Goal: Task Accomplishment & Management: Manage account settings

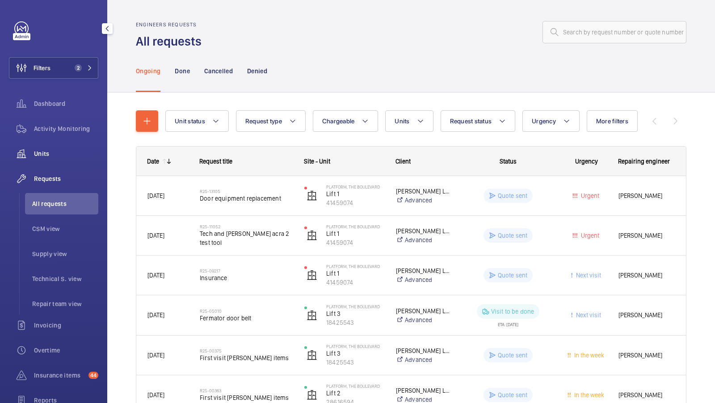
scroll to position [55, 0]
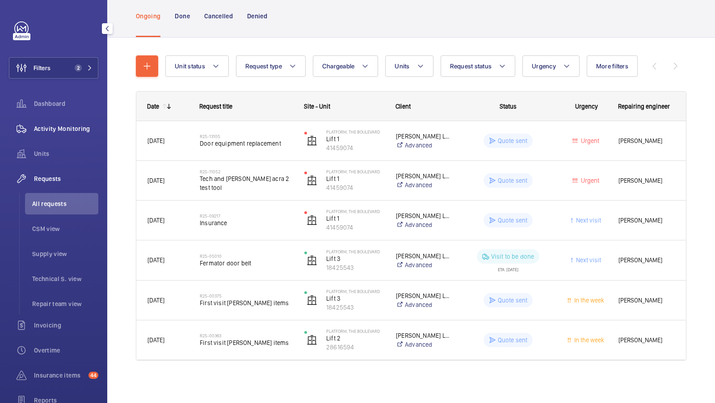
click at [64, 126] on span "Activity Monitoring" at bounding box center [66, 128] width 64 height 9
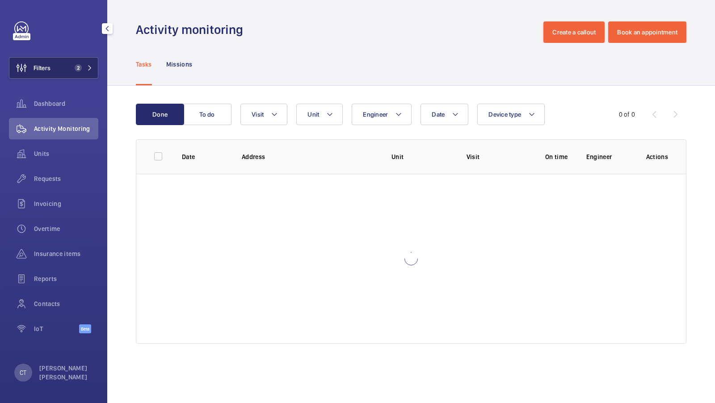
click at [75, 67] on span "2" at bounding box center [78, 67] width 7 height 7
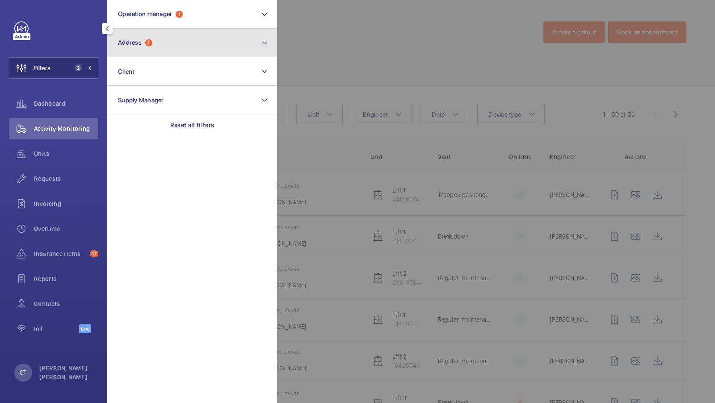
click at [189, 44] on button "Address 1" at bounding box center [192, 43] width 170 height 29
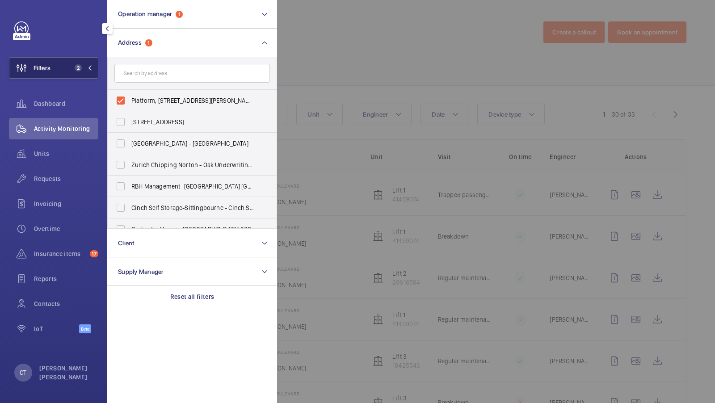
click at [72, 70] on span "2" at bounding box center [76, 67] width 11 height 7
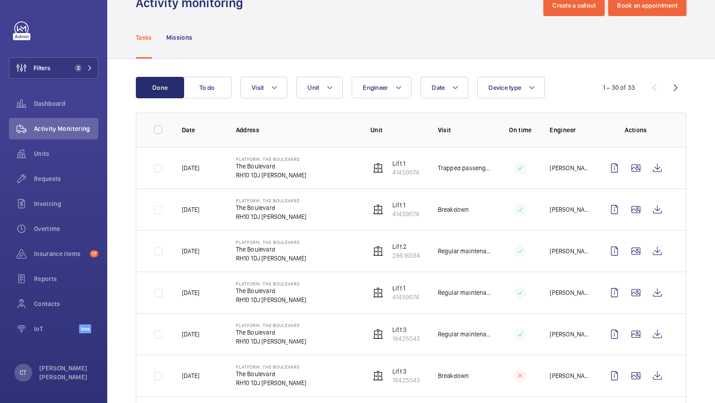
scroll to position [65, 0]
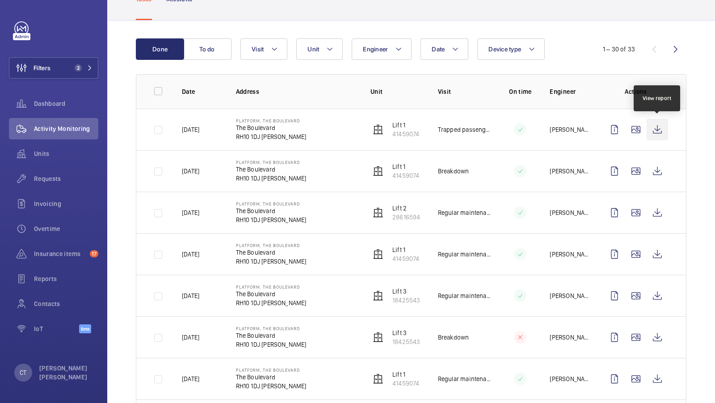
click at [660, 127] on wm-front-icon-button at bounding box center [656, 129] width 21 height 21
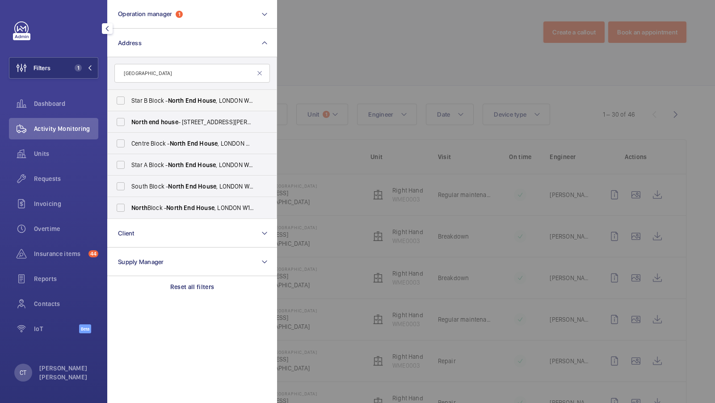
type input "north end house"
click at [163, 93] on label "Star B Block - North End House , LONDON W14 0RX" at bounding box center [185, 100] width 155 height 21
click at [130, 93] on input "Star B Block - North End House , LONDON W14 0RX" at bounding box center [121, 101] width 18 height 18
checkbox input "true"
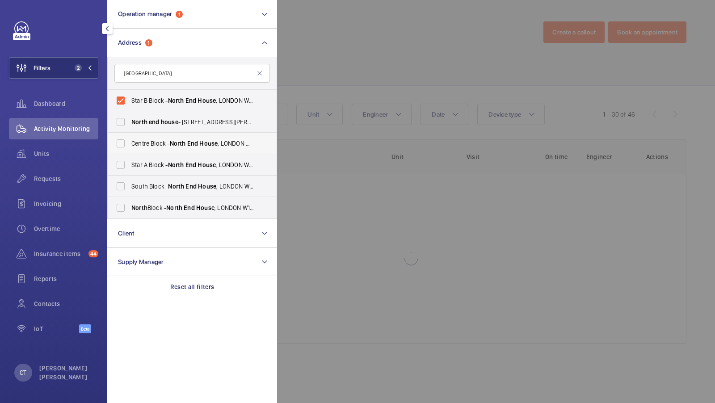
click at [138, 142] on span "Centre Block - North End House , LONDON W14 0RX" at bounding box center [192, 143] width 123 height 9
click at [130, 142] on input "Centre Block - North End House , LONDON W14 0RX" at bounding box center [121, 143] width 18 height 18
checkbox input "true"
click at [136, 167] on span "Star A Block - North End House , LONDON W14 0RX" at bounding box center [192, 164] width 123 height 9
click at [130, 167] on input "Star A Block - North End House , LONDON W14 0RX" at bounding box center [121, 165] width 18 height 18
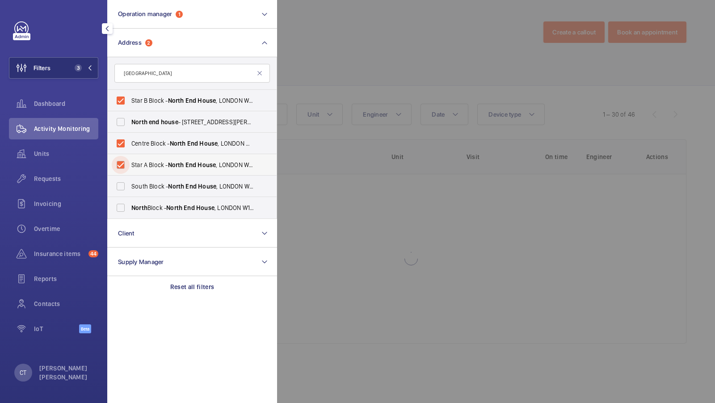
checkbox input "true"
click at [143, 190] on span "South Block - North End House , LONDON W14 0RX" at bounding box center [192, 186] width 123 height 9
click at [130, 190] on input "South Block - North End House , LONDON W14 0RX" at bounding box center [121, 186] width 18 height 18
checkbox input "true"
click at [135, 205] on span "North" at bounding box center [139, 207] width 16 height 7
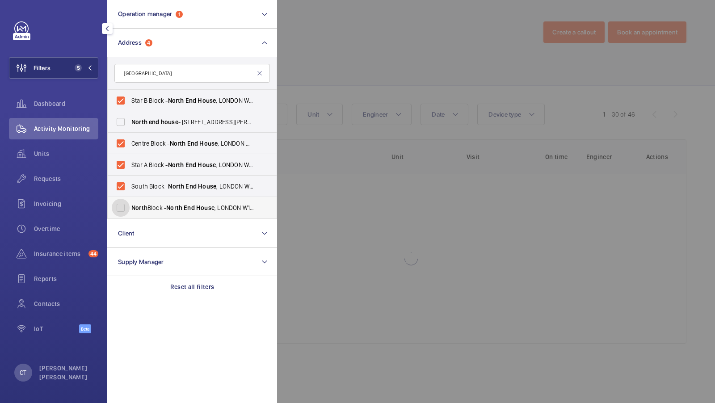
click at [130, 205] on input "North Block - North End House , LONDON W14 0RX" at bounding box center [121, 208] width 18 height 18
checkbox input "true"
click at [84, 70] on span "6" at bounding box center [81, 67] width 21 height 7
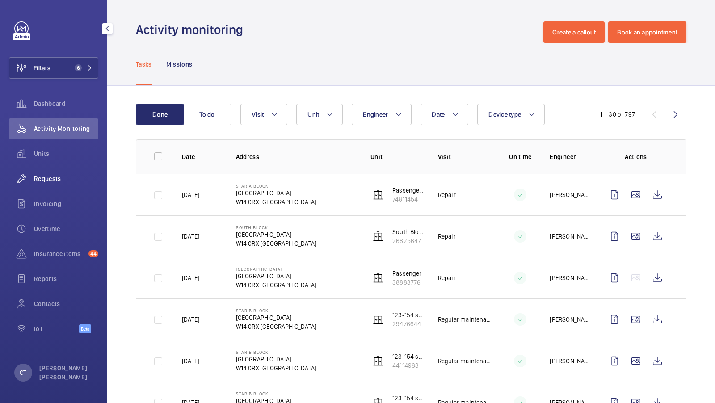
click at [61, 182] on span "Requests" at bounding box center [66, 178] width 64 height 9
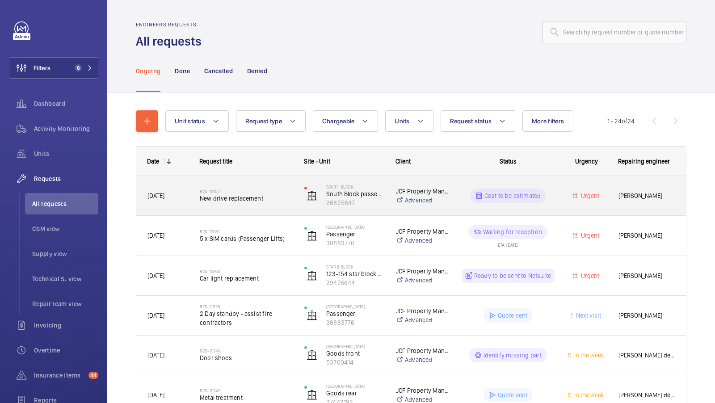
click at [262, 200] on span "New drive replacement" at bounding box center [246, 198] width 93 height 9
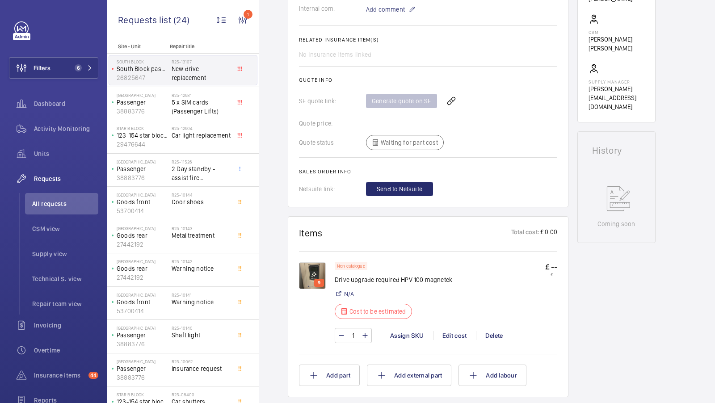
scroll to position [315, 0]
click at [311, 272] on img at bounding box center [312, 275] width 27 height 27
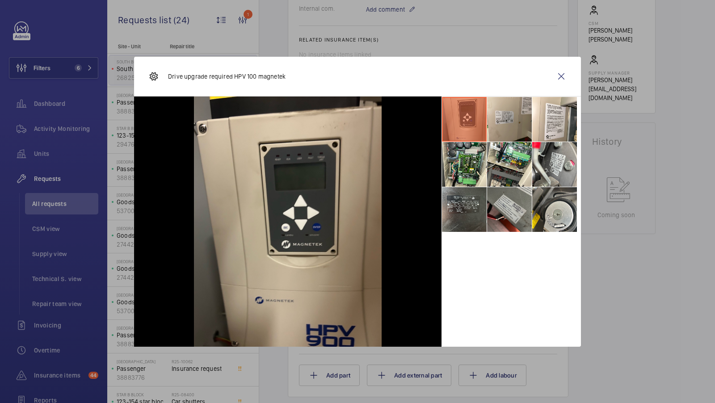
click at [514, 121] on li at bounding box center [509, 119] width 45 height 45
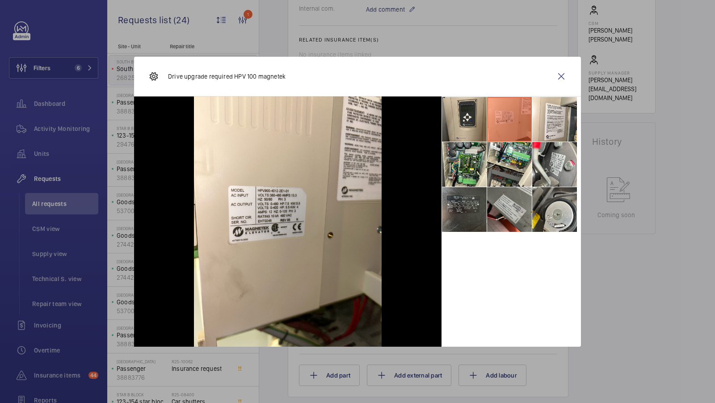
click at [471, 222] on li at bounding box center [464, 209] width 45 height 45
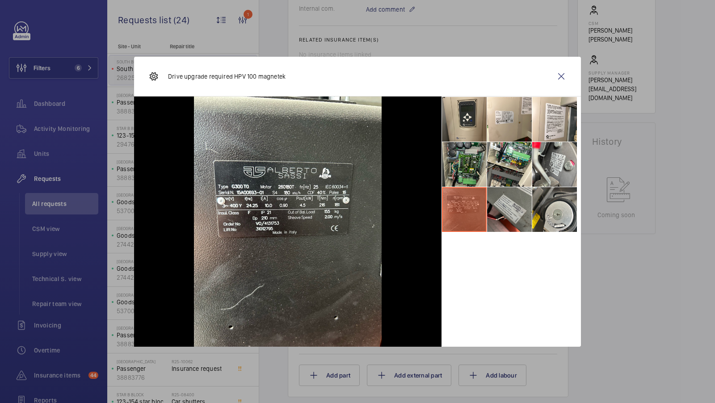
click at [469, 167] on li at bounding box center [464, 164] width 45 height 45
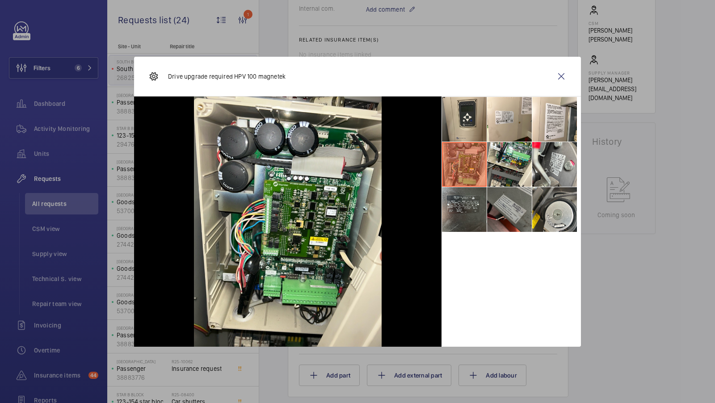
click at [502, 203] on li at bounding box center [509, 209] width 45 height 45
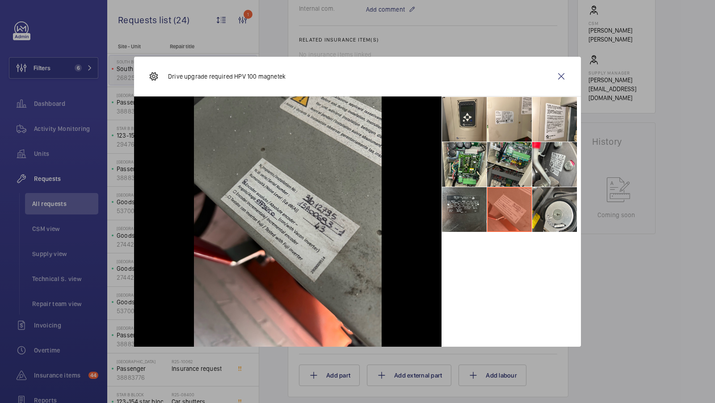
click at [512, 167] on li at bounding box center [509, 164] width 45 height 45
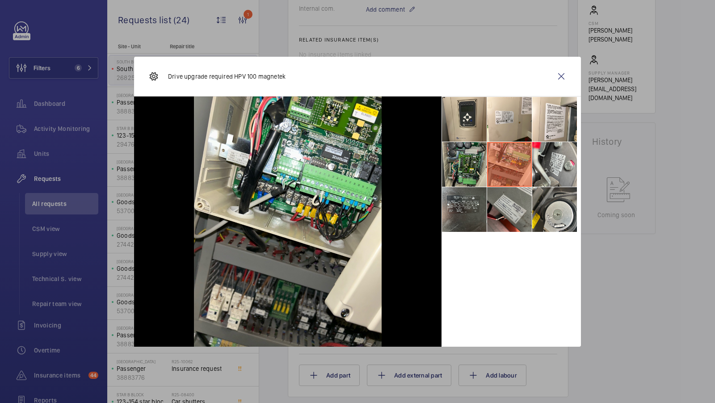
click at [464, 168] on li at bounding box center [464, 164] width 45 height 45
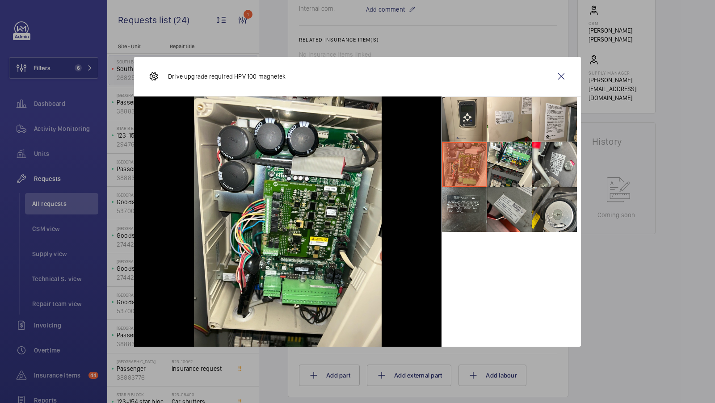
click at [540, 122] on li at bounding box center [554, 119] width 45 height 45
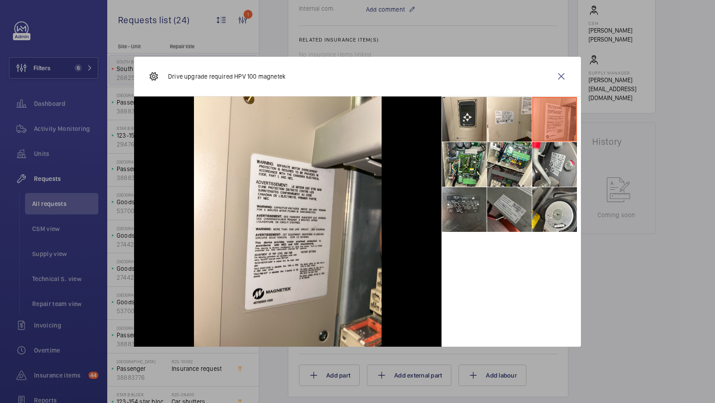
click at [503, 200] on li at bounding box center [509, 209] width 45 height 45
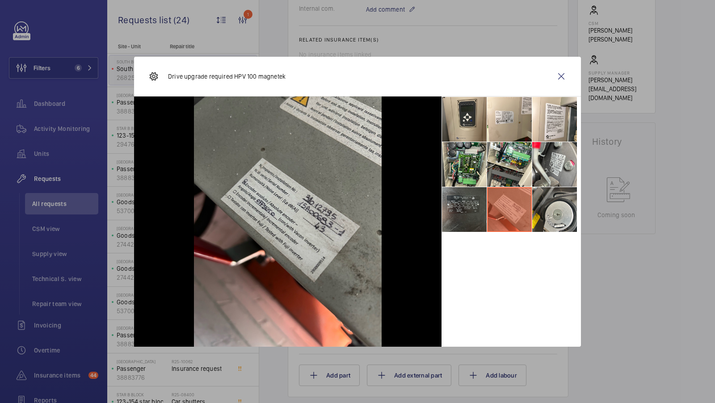
click at [467, 211] on li at bounding box center [464, 209] width 45 height 45
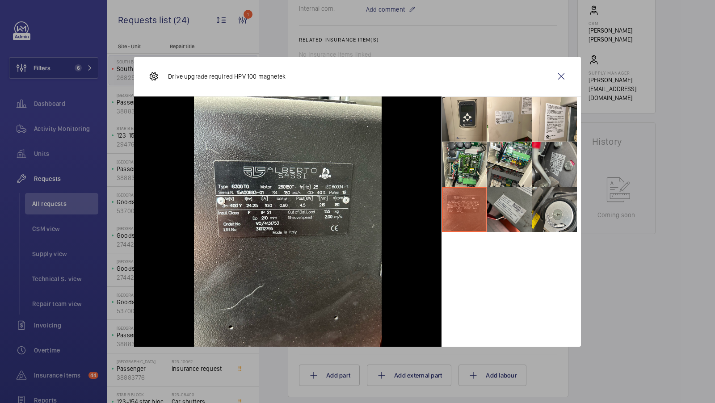
click at [541, 159] on li at bounding box center [554, 164] width 45 height 45
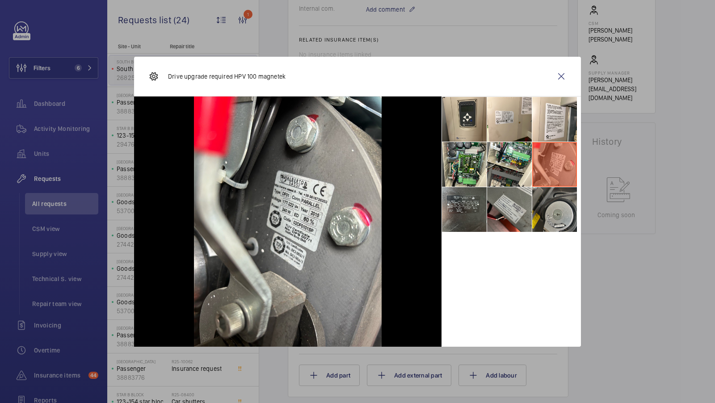
click at [557, 207] on li at bounding box center [554, 209] width 45 height 45
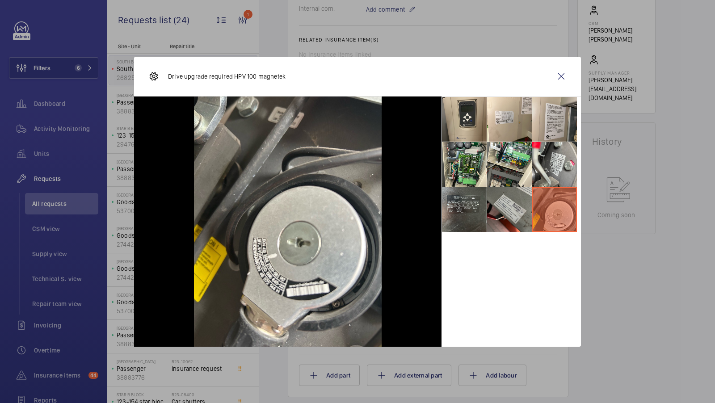
click at [550, 129] on li at bounding box center [554, 119] width 45 height 45
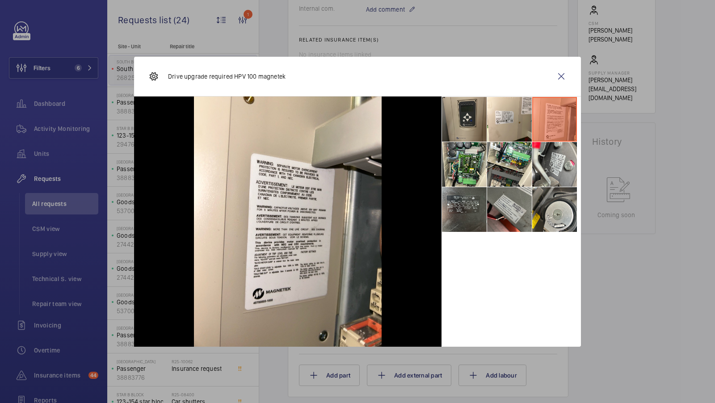
click at [466, 117] on li at bounding box center [464, 119] width 45 height 45
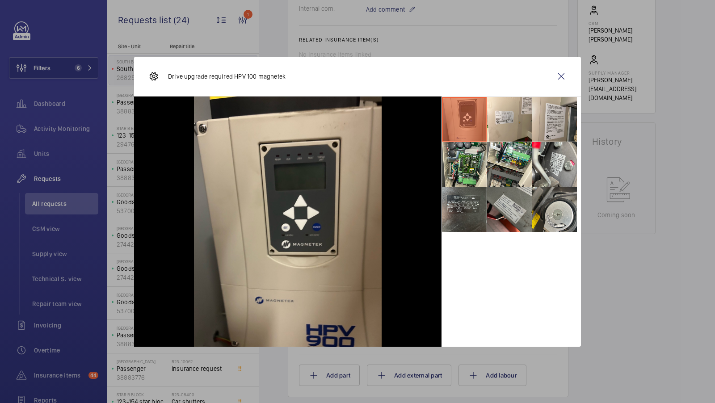
click at [540, 122] on li at bounding box center [554, 119] width 45 height 45
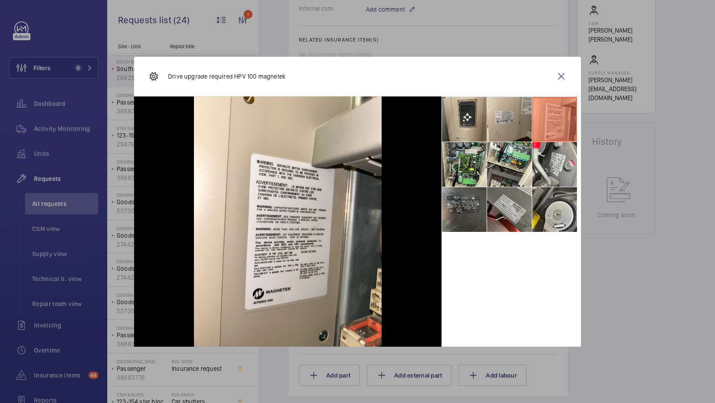
click at [510, 124] on li at bounding box center [509, 119] width 45 height 45
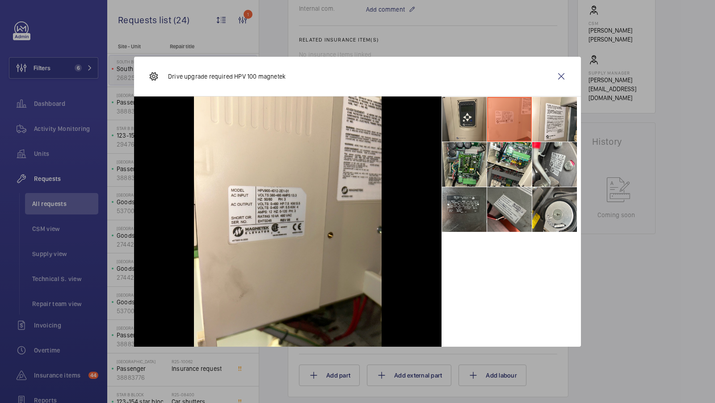
click at [472, 178] on li at bounding box center [464, 164] width 45 height 45
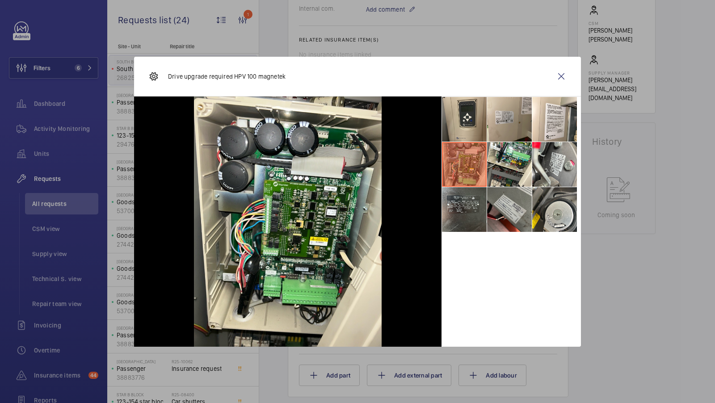
click at [515, 120] on li at bounding box center [509, 119] width 45 height 45
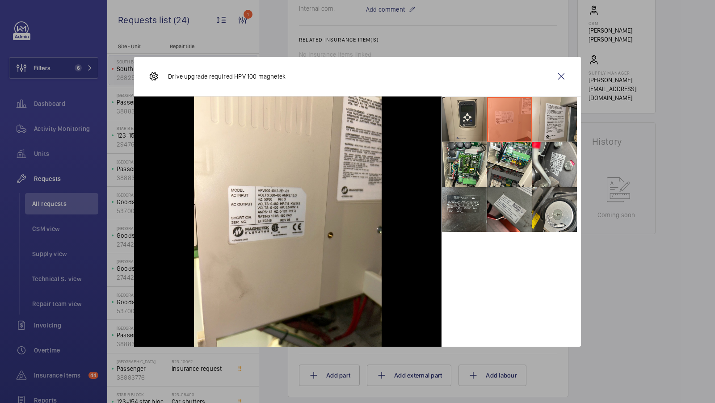
click at [550, 120] on li at bounding box center [554, 119] width 45 height 45
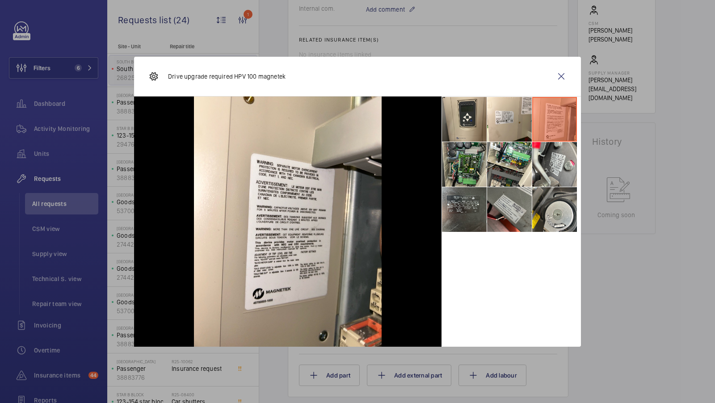
click at [475, 161] on li at bounding box center [464, 164] width 45 height 45
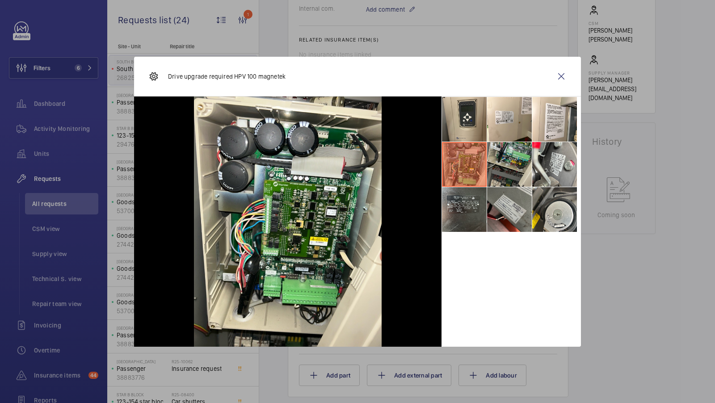
click at [508, 163] on li at bounding box center [509, 164] width 45 height 45
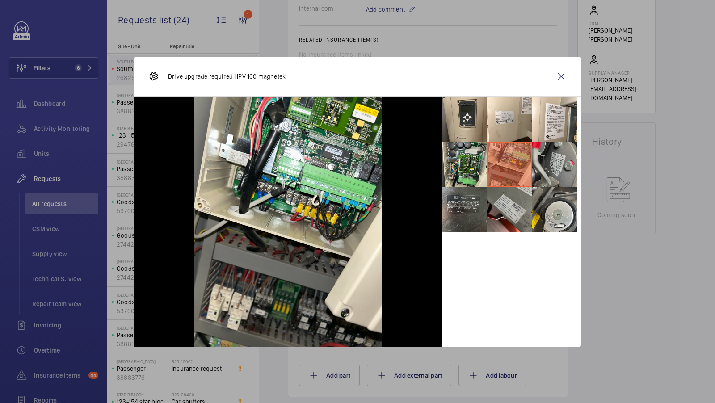
click at [564, 168] on li at bounding box center [554, 164] width 45 height 45
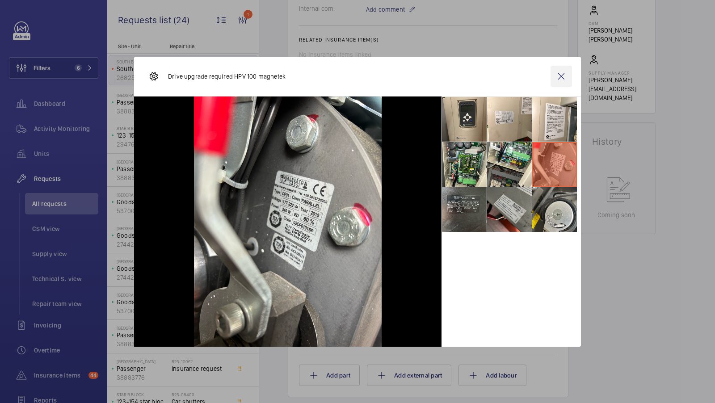
click at [561, 77] on wm-front-icon-button at bounding box center [560, 76] width 21 height 21
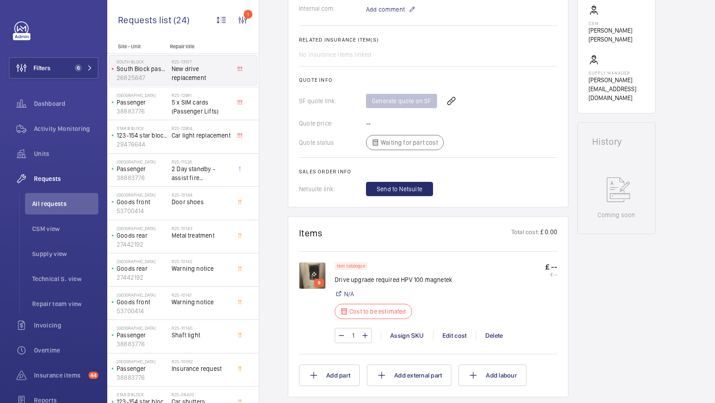
scroll to position [0, 0]
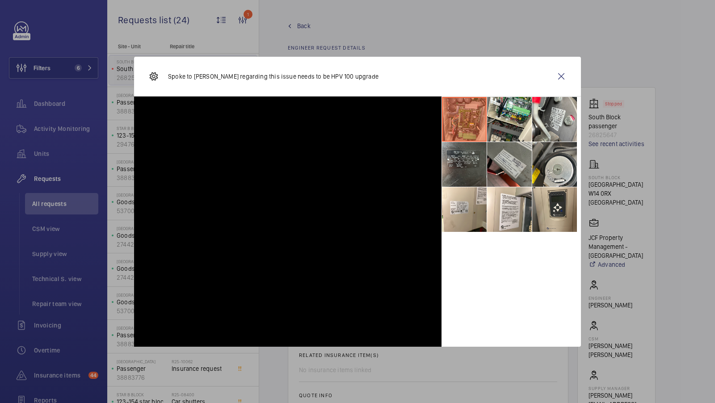
scroll to position [476, 0]
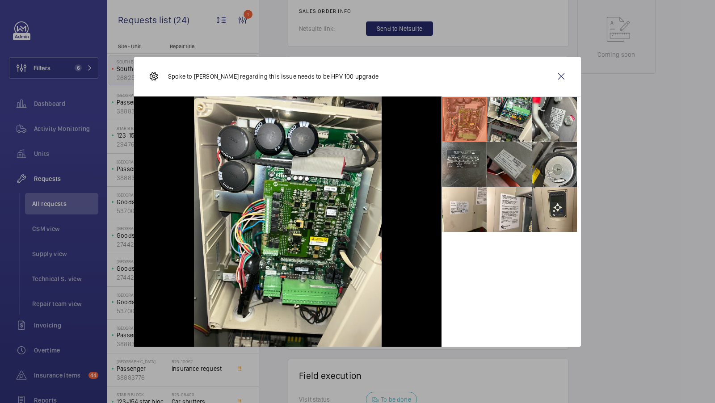
click at [504, 164] on li at bounding box center [509, 164] width 45 height 45
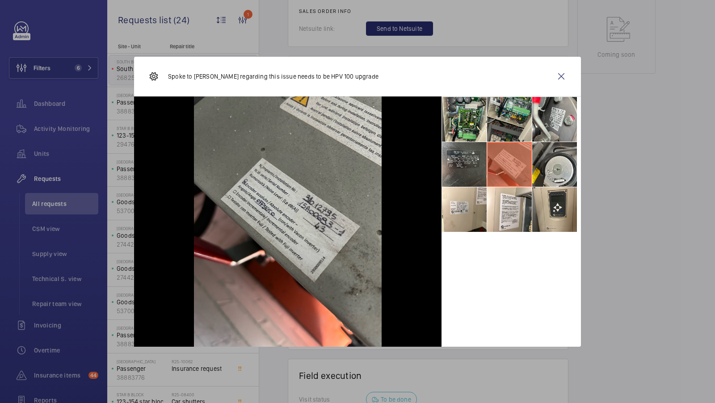
click at [509, 109] on li at bounding box center [509, 119] width 45 height 45
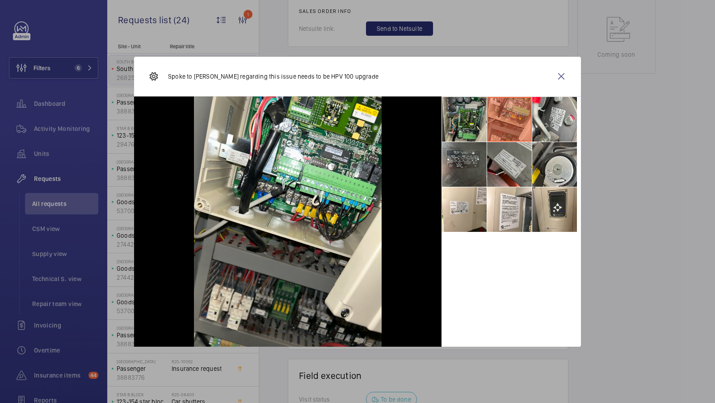
click at [472, 117] on li at bounding box center [464, 119] width 45 height 45
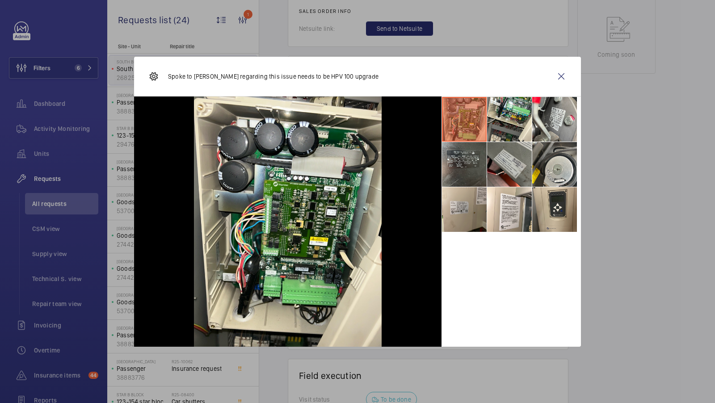
click at [465, 193] on li at bounding box center [464, 209] width 45 height 45
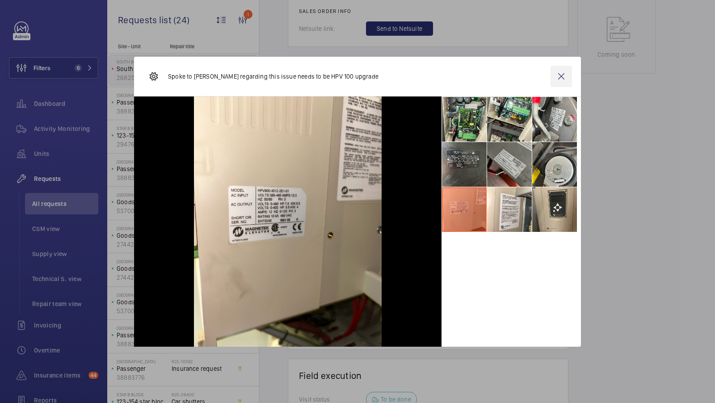
click at [559, 75] on wm-front-icon-button at bounding box center [560, 76] width 21 height 21
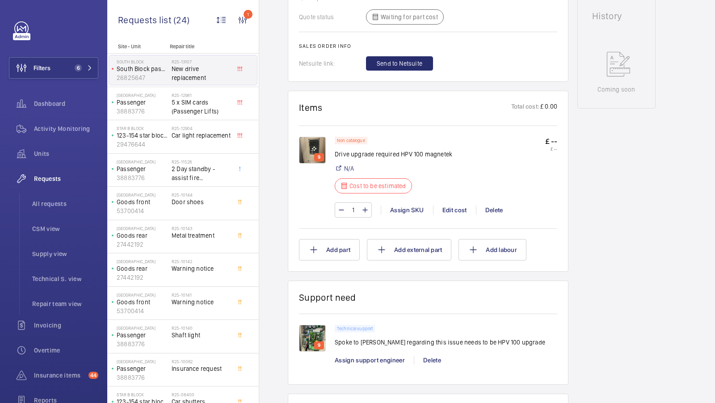
scroll to position [304, 0]
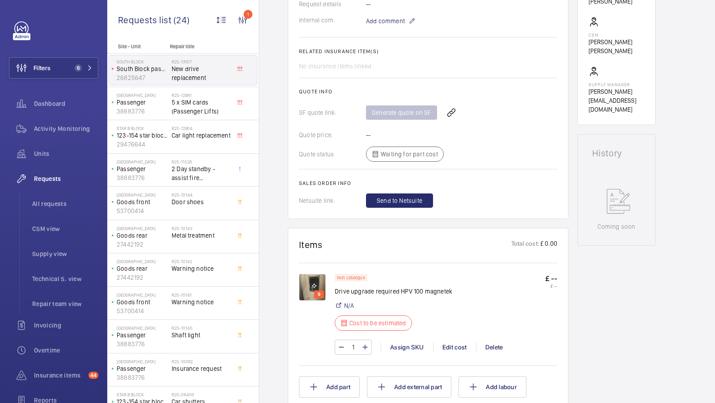
click at [526, 176] on wm-front-card-body "The repair request was created on 2025-10-01 by Joseph Goodes, who requested an…" at bounding box center [428, 11] width 258 height 391
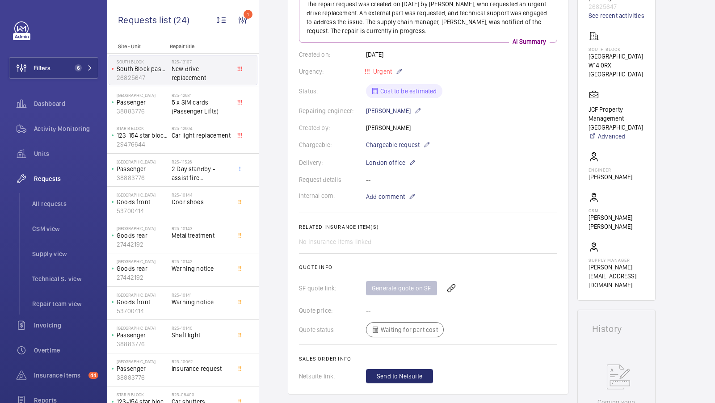
scroll to position [0, 0]
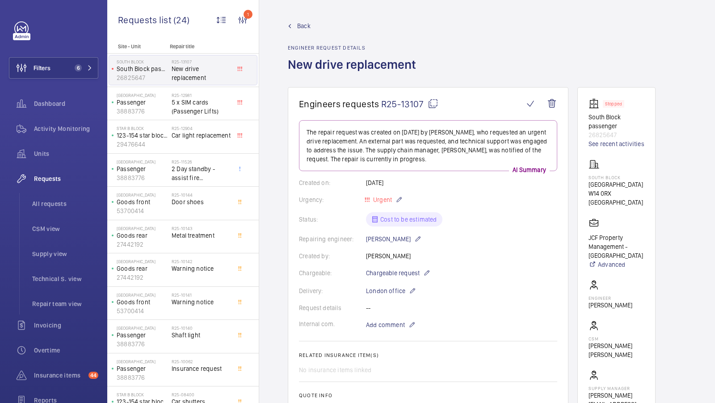
click at [434, 105] on mat-icon at bounding box center [432, 103] width 11 height 11
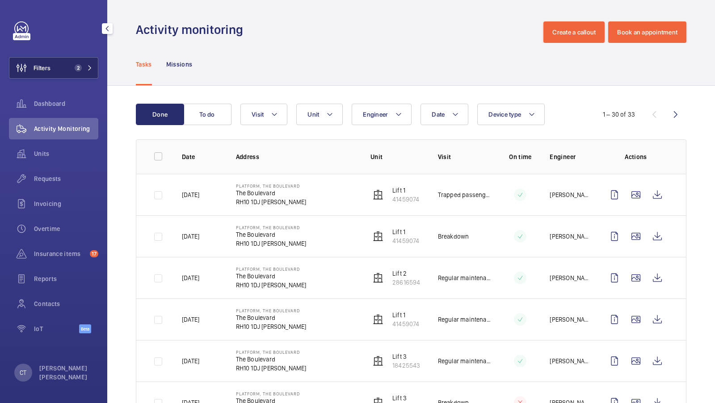
scroll to position [65, 0]
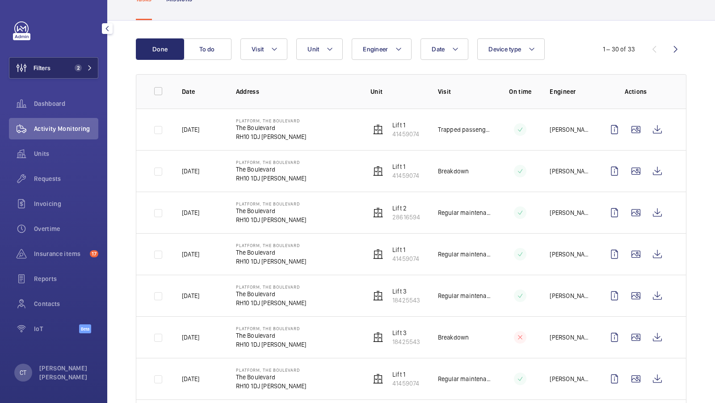
click at [86, 75] on button "Filters 2" at bounding box center [53, 67] width 89 height 21
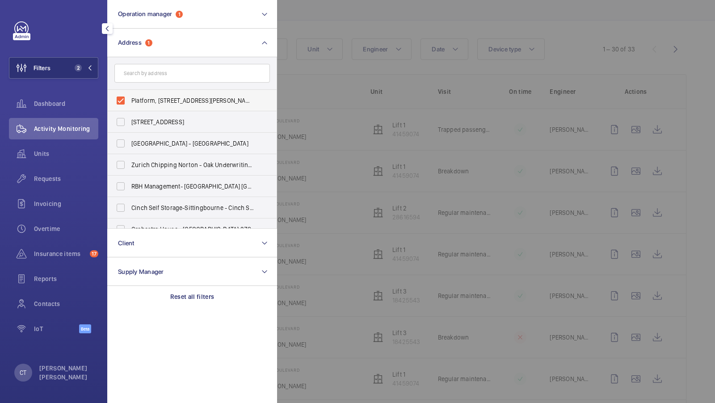
click at [190, 103] on span "Platform, The Boulevard - The Boulevard, CRAWLEY RH10 1DJ" at bounding box center [192, 100] width 123 height 9
click at [130, 103] on input "Platform, The Boulevard - The Boulevard, CRAWLEY RH10 1DJ" at bounding box center [121, 101] width 18 height 18
checkbox input "false"
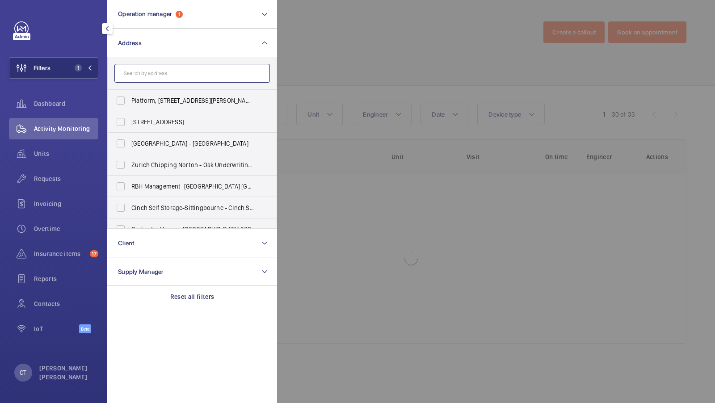
click at [168, 69] on input "text" at bounding box center [191, 73] width 155 height 19
click at [77, 73] on button "Filters 1" at bounding box center [53, 67] width 89 height 21
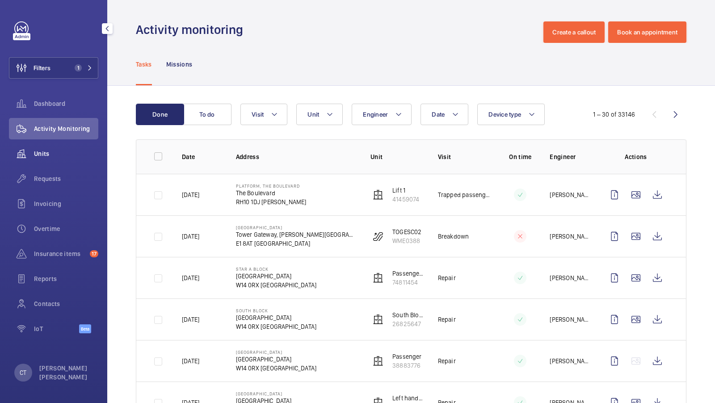
click at [56, 151] on span "Units" at bounding box center [66, 153] width 64 height 9
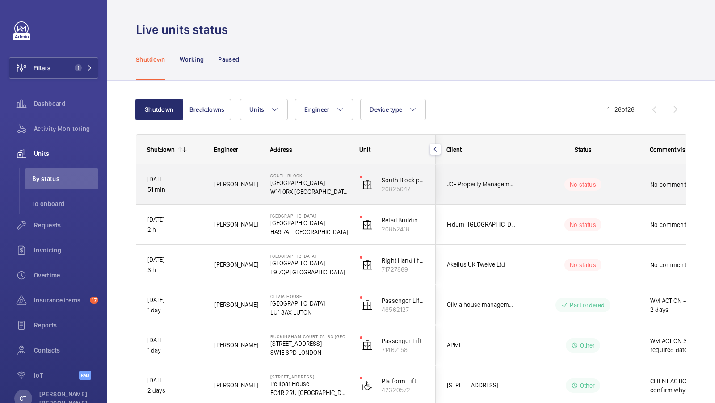
scroll to position [0, 161]
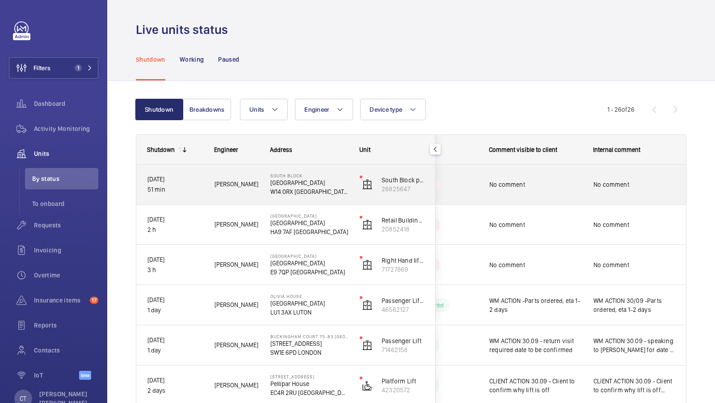
click at [632, 184] on span "No comment" at bounding box center [634, 184] width 82 height 9
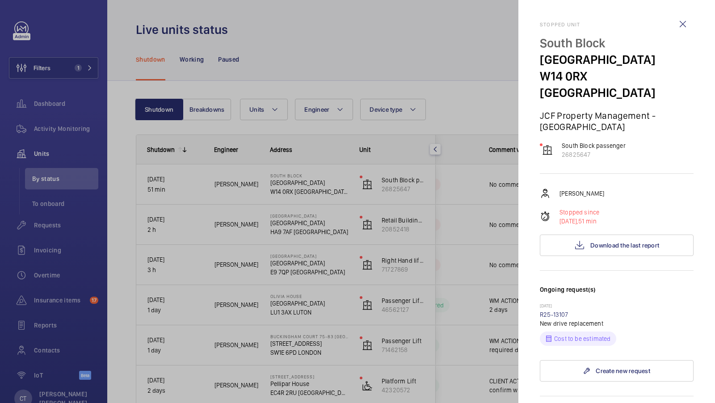
scroll to position [78, 0]
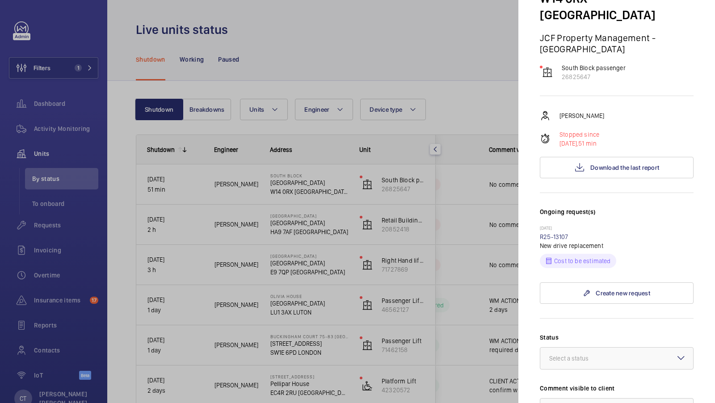
click at [476, 199] on div at bounding box center [357, 201] width 715 height 403
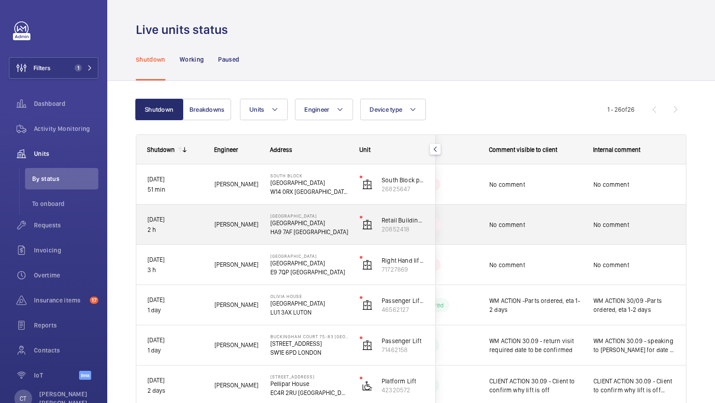
click at [624, 217] on div "No comment" at bounding box center [634, 224] width 82 height 21
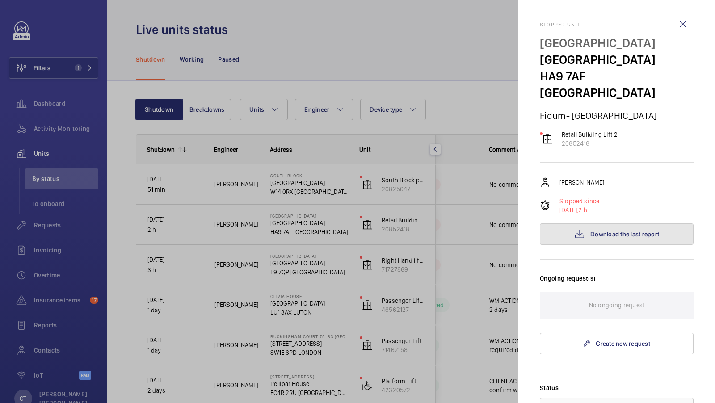
click at [624, 230] on span "Download the last report" at bounding box center [624, 233] width 69 height 7
click at [359, 237] on div at bounding box center [357, 201] width 715 height 403
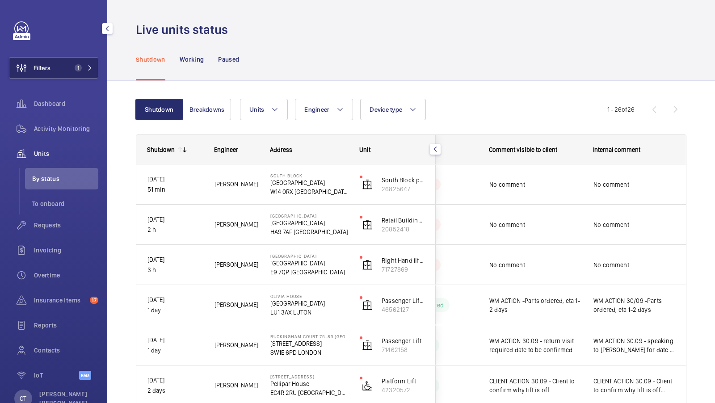
click at [81, 67] on span "1" at bounding box center [78, 67] width 7 height 7
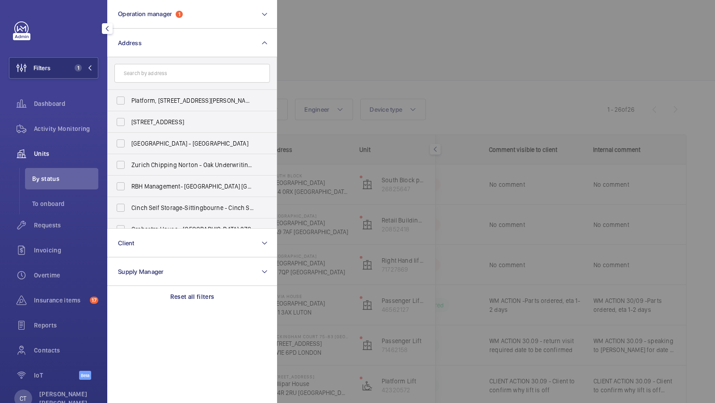
click at [373, 165] on div at bounding box center [634, 201] width 715 height 403
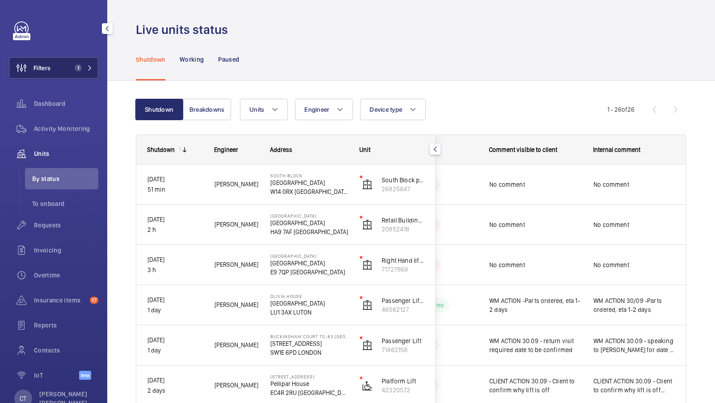
click at [78, 65] on span "1" at bounding box center [78, 67] width 7 height 7
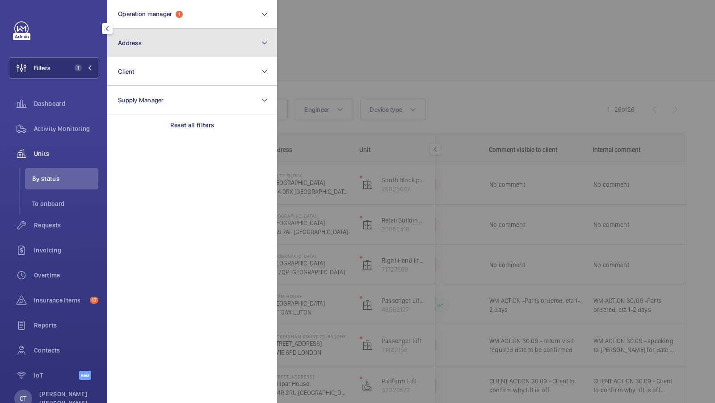
click at [180, 50] on button "Address" at bounding box center [192, 43] width 170 height 29
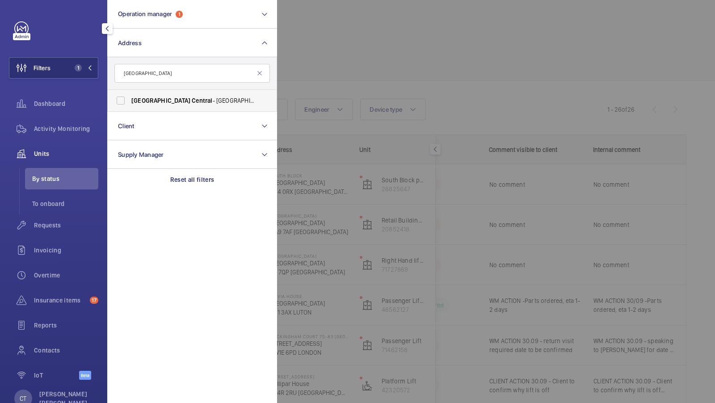
type input "wembley central"
click at [158, 100] on span "Wembley Central - High Road, WEMBLEY HA9 7AF" at bounding box center [192, 100] width 123 height 9
click at [130, 100] on input "Wembley Central - High Road, WEMBLEY HA9 7AF" at bounding box center [121, 101] width 18 height 18
checkbox input "true"
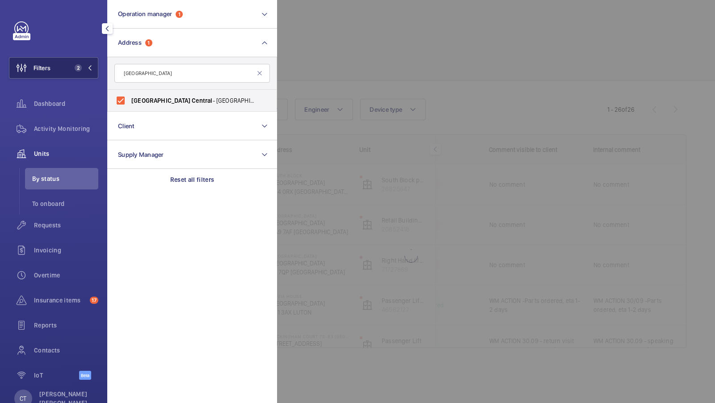
click at [75, 71] on span "2" at bounding box center [76, 67] width 11 height 7
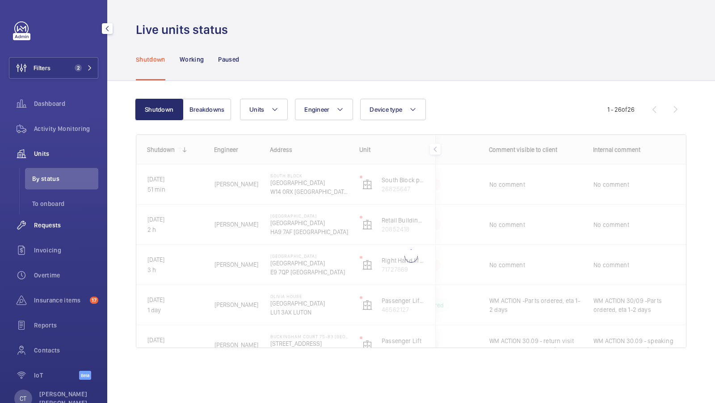
click at [53, 231] on div "Requests" at bounding box center [53, 224] width 89 height 21
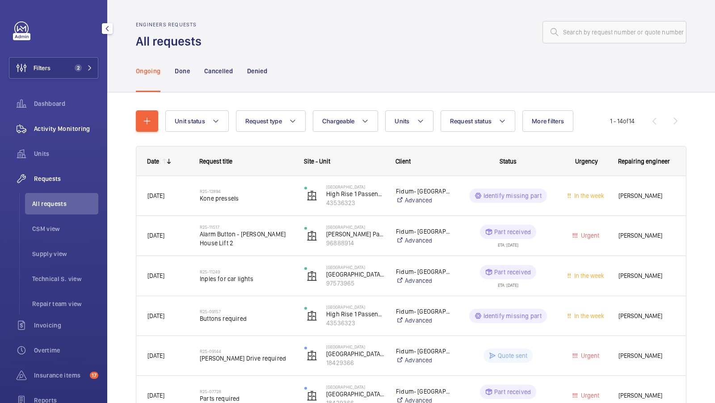
click at [63, 118] on div "Activity Monitoring" at bounding box center [53, 128] width 89 height 21
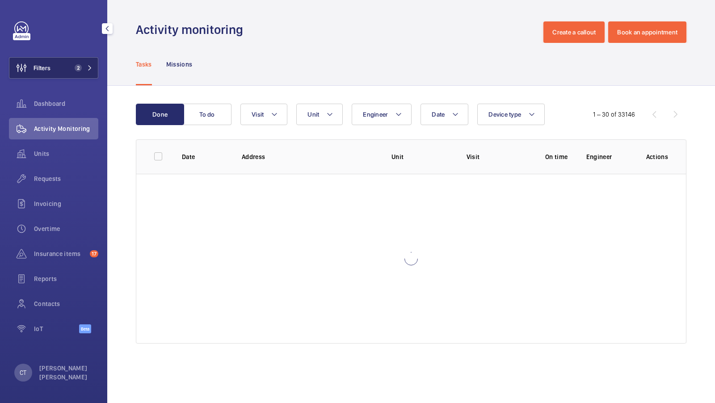
click at [86, 64] on button "Filters 2" at bounding box center [53, 67] width 89 height 21
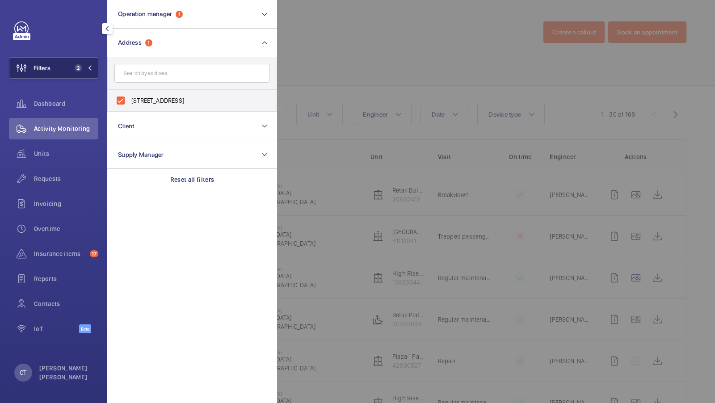
click at [54, 74] on button "Filters 2" at bounding box center [53, 67] width 89 height 21
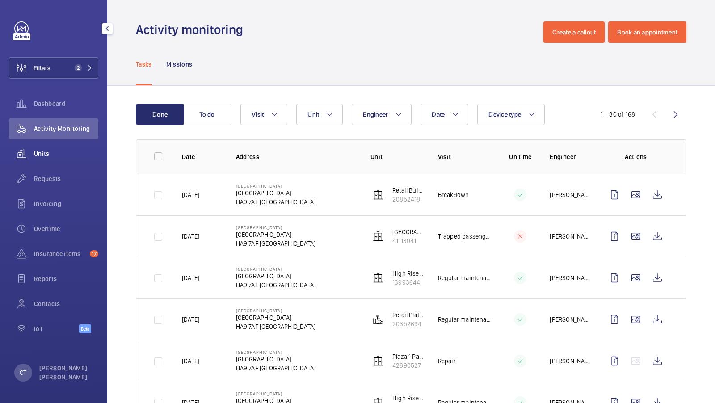
click at [49, 164] on div "Units" at bounding box center [53, 155] width 89 height 25
click at [44, 150] on span "Units" at bounding box center [66, 153] width 64 height 9
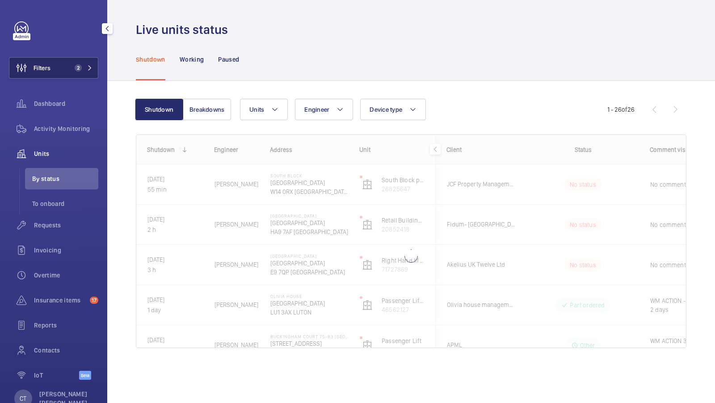
click at [85, 68] on span "2" at bounding box center [81, 67] width 21 height 7
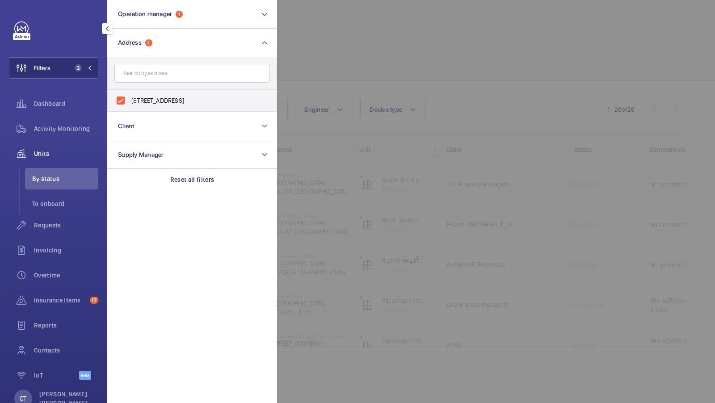
click at [419, 71] on div at bounding box center [634, 201] width 715 height 403
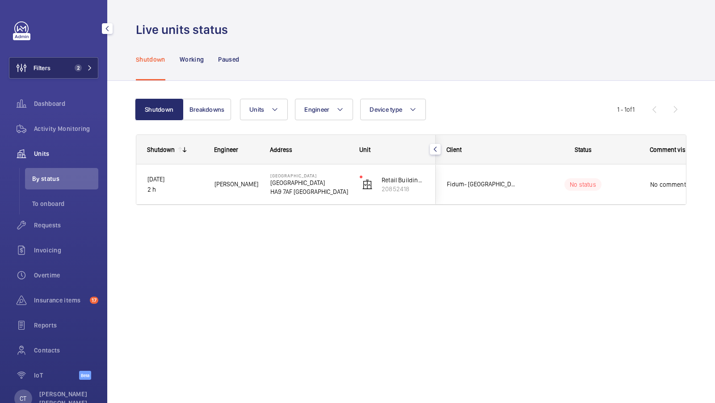
click at [66, 70] on button "Filters 2" at bounding box center [53, 67] width 89 height 21
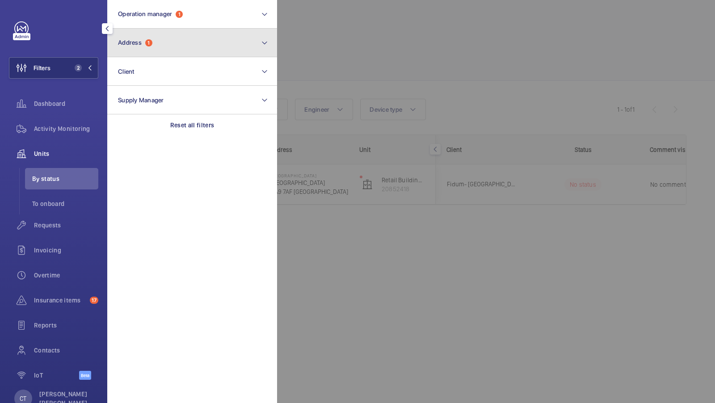
click at [176, 47] on button "Address 1" at bounding box center [192, 43] width 170 height 29
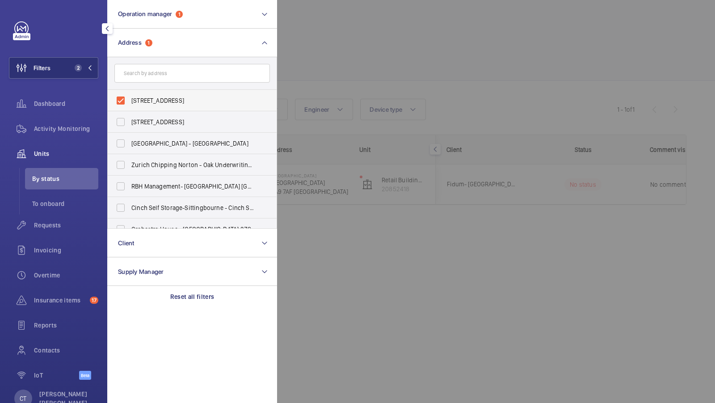
click at [150, 92] on label "Wembley Central - High Road, WEMBLEY HA9 7AF" at bounding box center [185, 100] width 155 height 21
click at [130, 92] on input "Wembley Central - High Road, WEMBLEY HA9 7AF" at bounding box center [121, 101] width 18 height 18
checkbox input "false"
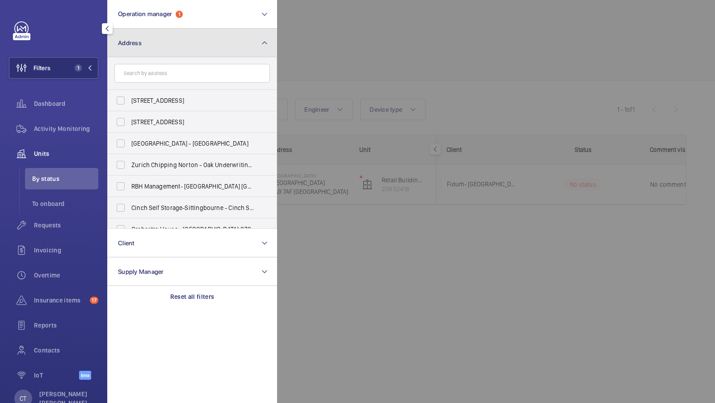
click at [176, 29] on button "Address" at bounding box center [192, 43] width 170 height 29
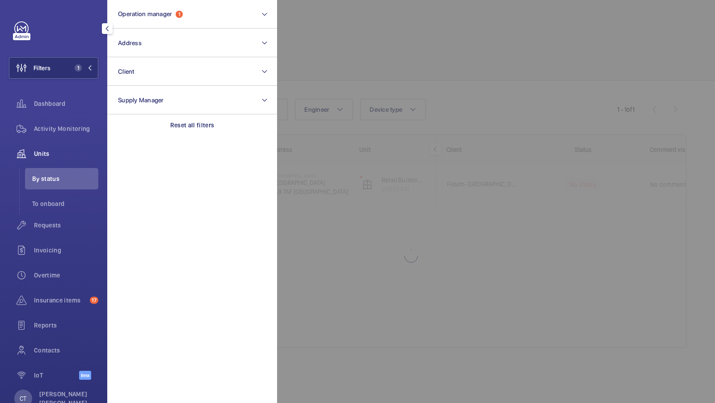
click at [77, 48] on div "Filters 1 Operation manager 1 Address Client Supply Manager Reset all filters D…" at bounding box center [53, 205] width 89 height 368
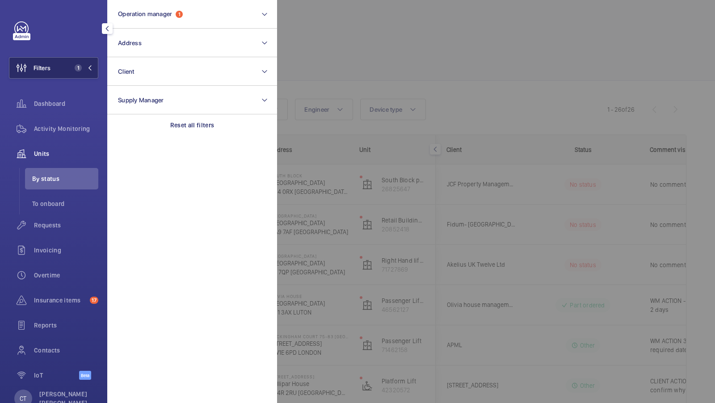
click at [77, 64] on span "1" at bounding box center [78, 67] width 7 height 7
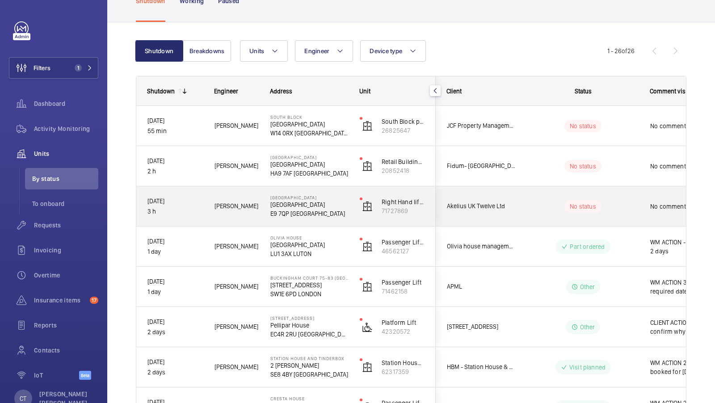
scroll to position [0, 161]
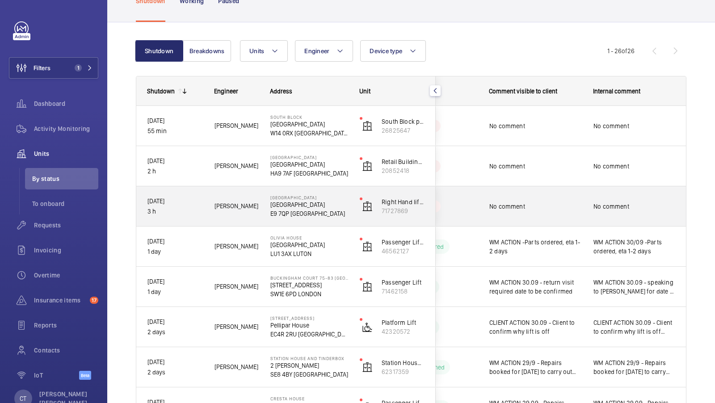
click at [625, 215] on div "No comment" at bounding box center [634, 206] width 82 height 21
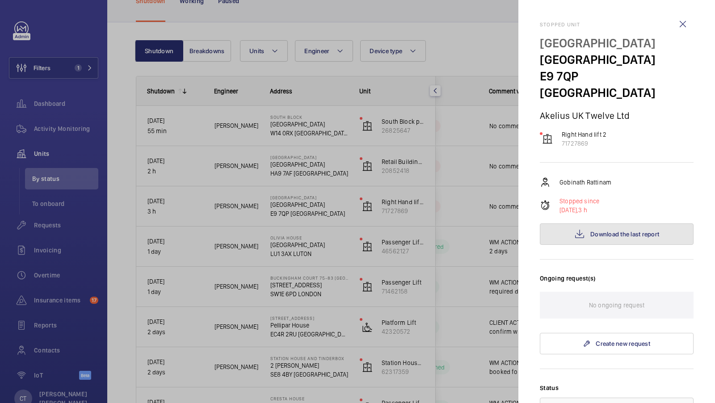
click at [627, 223] on button "Download the last report" at bounding box center [617, 233] width 154 height 21
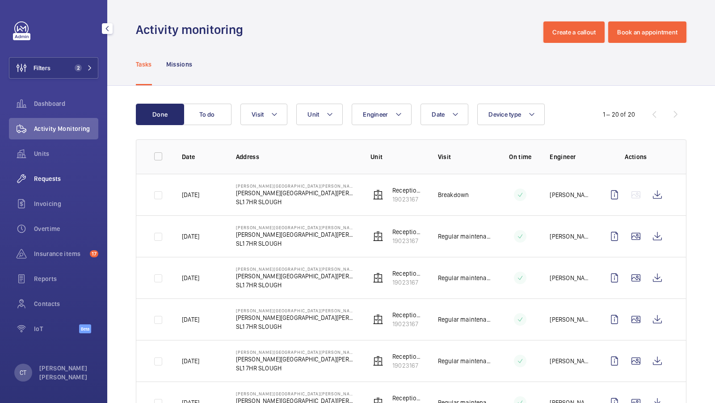
click at [65, 181] on span "Requests" at bounding box center [66, 178] width 64 height 9
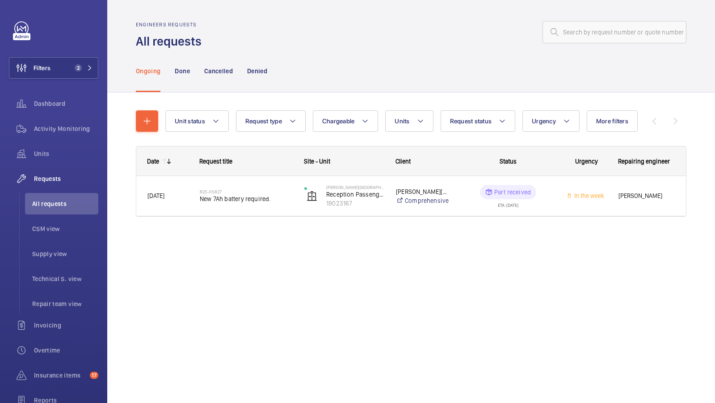
click at [162, 125] on div "Unit status Request type Chargeable Units Request status Urgency More filters R…" at bounding box center [411, 120] width 550 height 21
click at [147, 124] on mat-icon "button" at bounding box center [147, 121] width 11 height 11
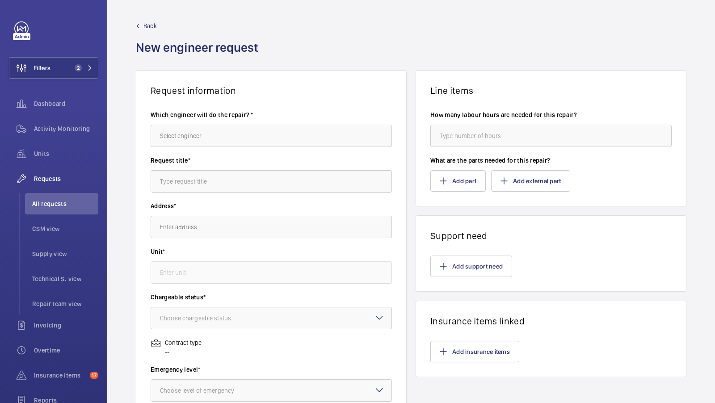
click at [454, 197] on wm-front-card-body "How many labour hours are needed for this repair? What are the parts needed for…" at bounding box center [551, 151] width 270 height 110
click at [456, 178] on button "Add part" at bounding box center [457, 180] width 55 height 21
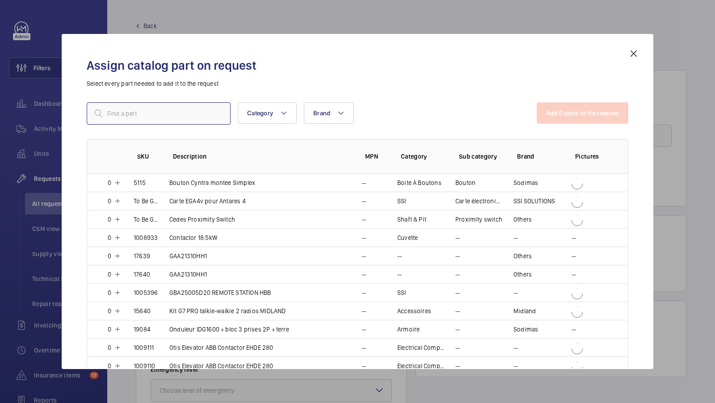
click at [186, 116] on input "text" at bounding box center [159, 113] width 144 height 22
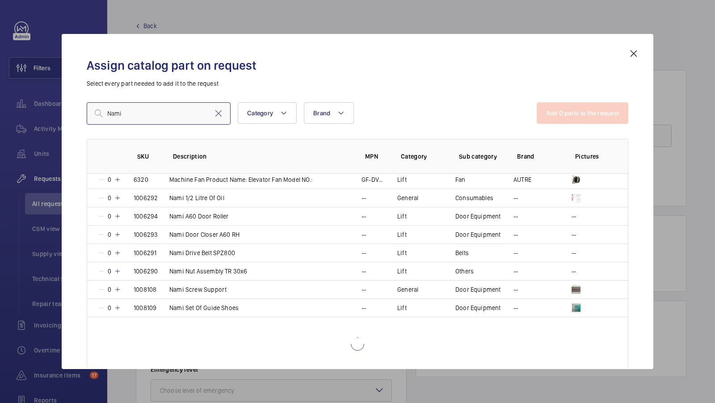
scroll to position [4, 0]
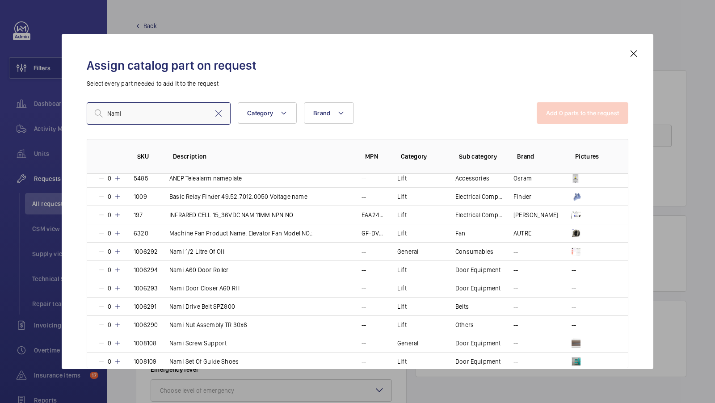
type input "Nami"
click at [629, 58] on mat-icon at bounding box center [633, 53] width 11 height 11
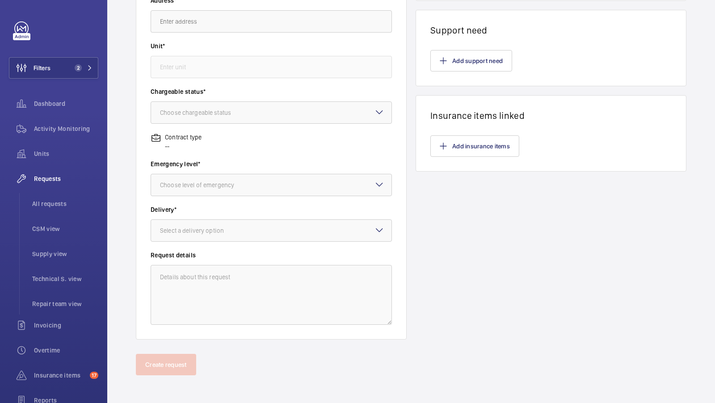
scroll to position [0, 0]
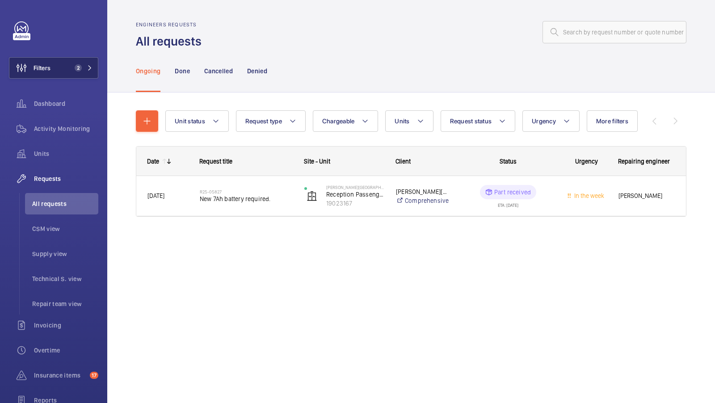
click at [84, 67] on span "2" at bounding box center [81, 67] width 21 height 7
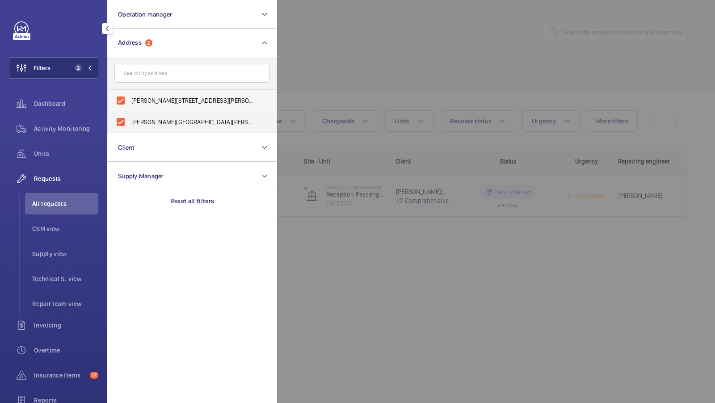
click at [184, 98] on span "Burnham Park Hall Parish - SL1 7HR, SLOUGH SL1 7HR" at bounding box center [192, 100] width 123 height 9
click at [130, 98] on input "Burnham Park Hall Parish - SL1 7HR, SLOUGH SL1 7HR" at bounding box center [121, 101] width 18 height 18
click at [163, 110] on label "Burnham Park Hall Parish - SL1 7HR, SLOUGH SL1 7HR" at bounding box center [185, 100] width 155 height 21
click at [130, 109] on input "Burnham Park Hall Parish - SL1 7HR, SLOUGH SL1 7HR" at bounding box center [121, 101] width 18 height 18
click at [134, 109] on label "Burnham Park Hall Parish - SL1 7HR, SLOUGH SL1 7HR" at bounding box center [185, 100] width 155 height 21
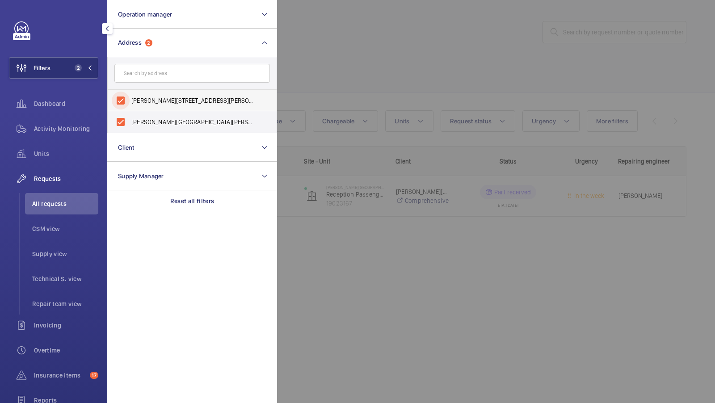
click at [130, 109] on input "Burnham Park Hall Parish - SL1 7HR, SLOUGH SL1 7HR" at bounding box center [121, 101] width 18 height 18
checkbox input "false"
click at [134, 124] on span "Burnham Park Hall Parish - Burnham Park Hall, Windsor Ln,, SLOUGH SL1 7HR" at bounding box center [192, 121] width 123 height 9
click at [130, 124] on input "Burnham Park Hall Parish - Burnham Park Hall, Windsor Ln,, SLOUGH SL1 7HR" at bounding box center [121, 122] width 18 height 18
checkbox input "false"
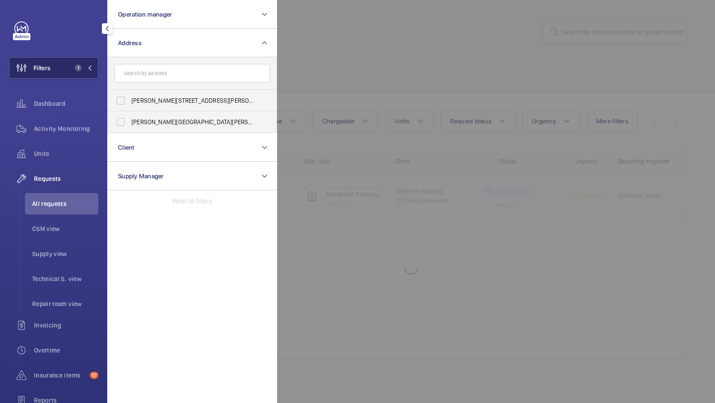
click at [82, 67] on span "1" at bounding box center [81, 67] width 21 height 7
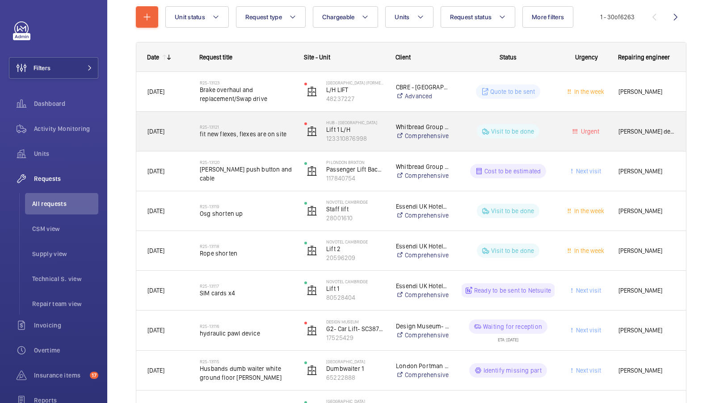
scroll to position [110, 0]
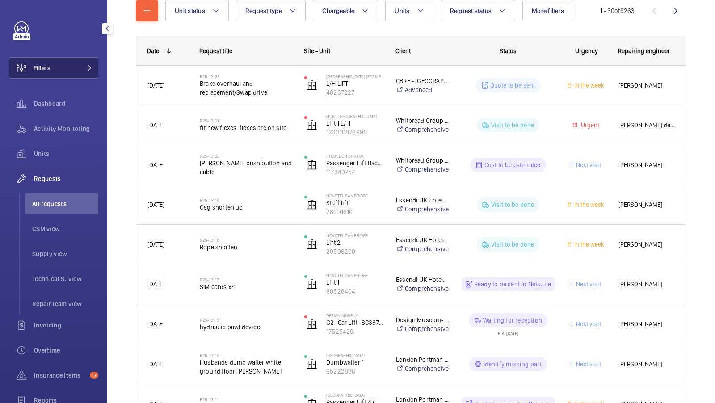
click at [77, 60] on button "Filters" at bounding box center [53, 67] width 89 height 21
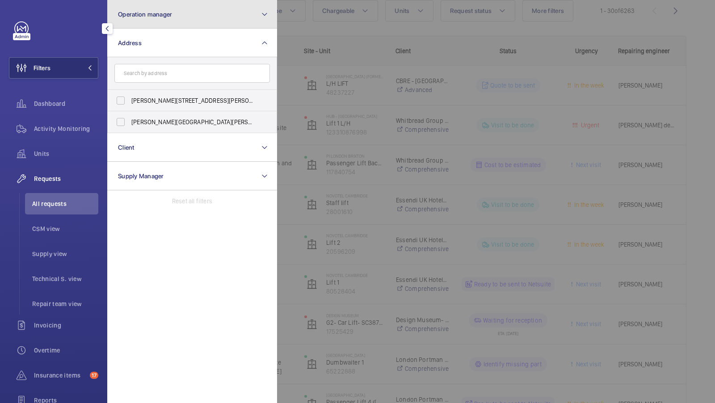
click at [202, 24] on button "Operation manager" at bounding box center [192, 14] width 170 height 29
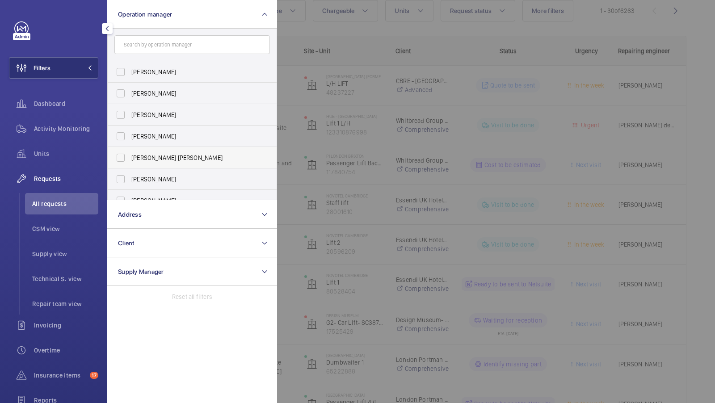
click at [163, 155] on span "[PERSON_NAME] [PERSON_NAME]" at bounding box center [192, 157] width 123 height 9
click at [130, 155] on input "[PERSON_NAME] [PERSON_NAME]" at bounding box center [121, 158] width 18 height 18
checkbox input "true"
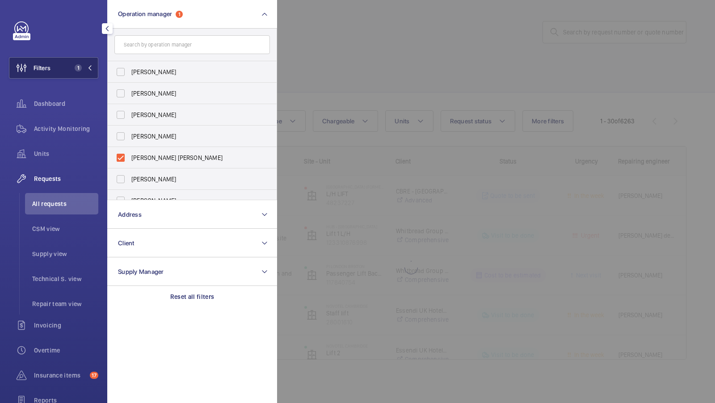
click at [67, 71] on button "Filters 1" at bounding box center [53, 67] width 89 height 21
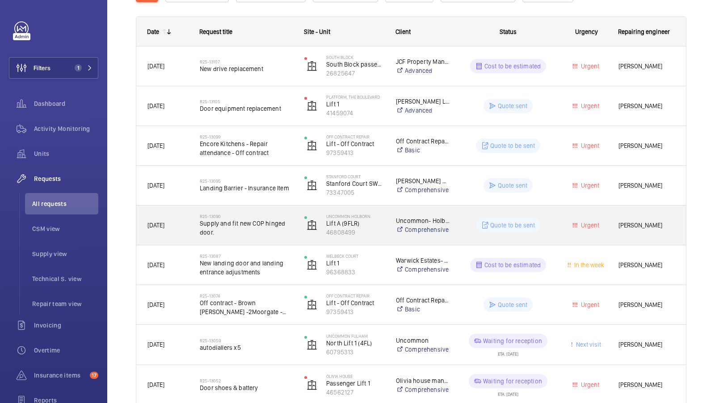
scroll to position [129, 0]
click at [254, 222] on span "Supply and fit new COP hinged door." at bounding box center [246, 229] width 93 height 18
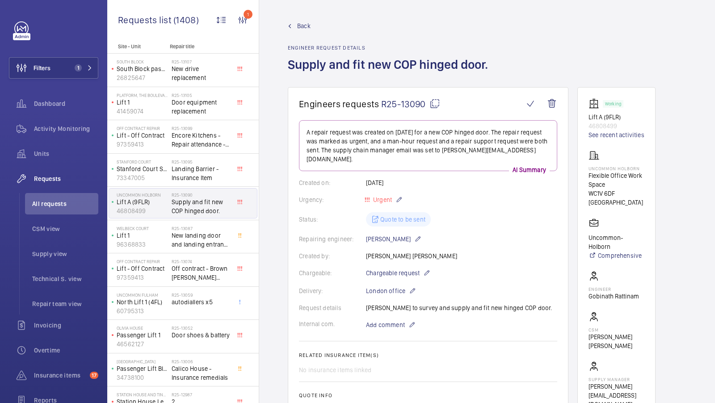
click at [298, 27] on span "Back" at bounding box center [303, 25] width 13 height 9
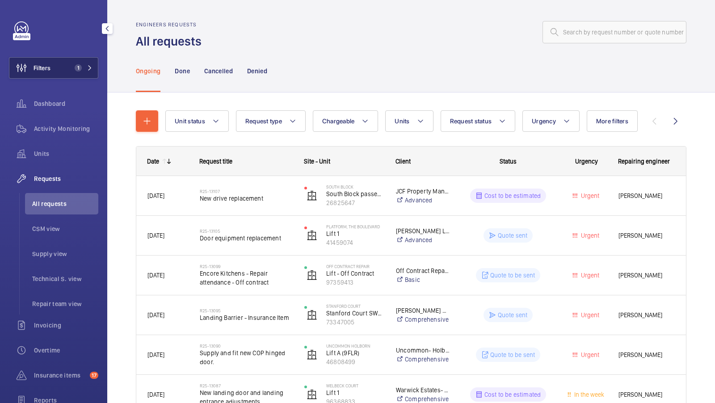
click at [74, 69] on span "1" at bounding box center [76, 67] width 11 height 7
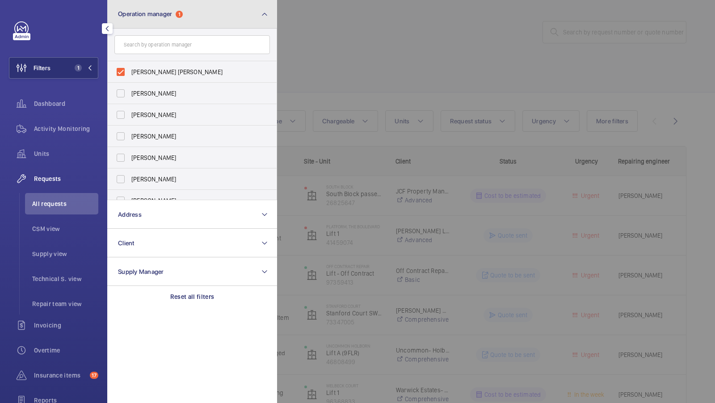
click at [170, 17] on span "Operation manager" at bounding box center [145, 13] width 54 height 7
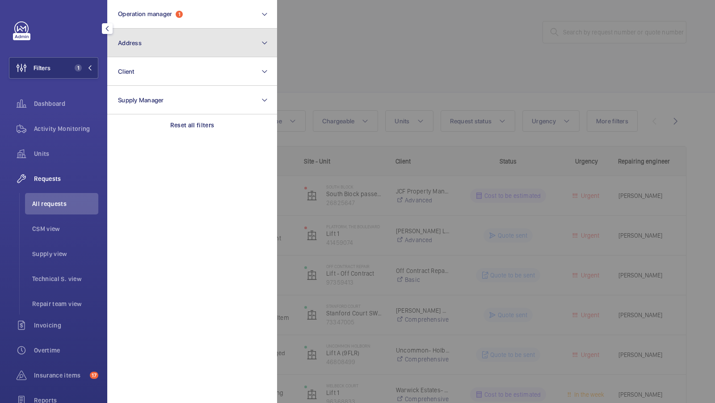
click at [144, 47] on button "Address" at bounding box center [192, 43] width 170 height 29
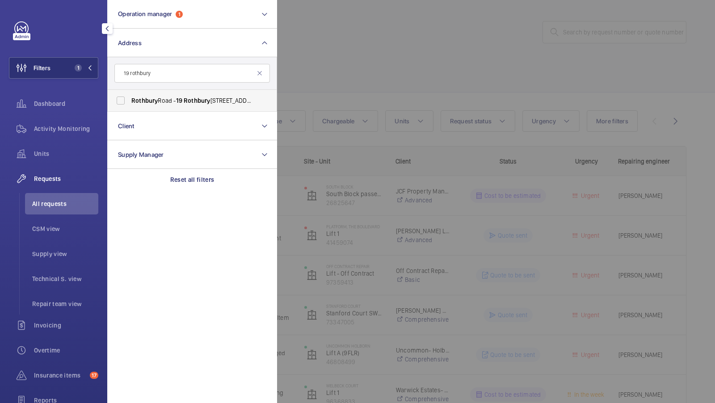
type input "19 rothbury"
click at [163, 98] on span "Rothbury Road - 19 Rothbury Rd, LONDON E9 5PB" at bounding box center [192, 100] width 123 height 9
click at [130, 98] on input "Rothbury Road - 19 Rothbury Rd, LONDON E9 5PB" at bounding box center [121, 101] width 18 height 18
checkbox input "true"
click at [74, 67] on span "2" at bounding box center [76, 67] width 11 height 7
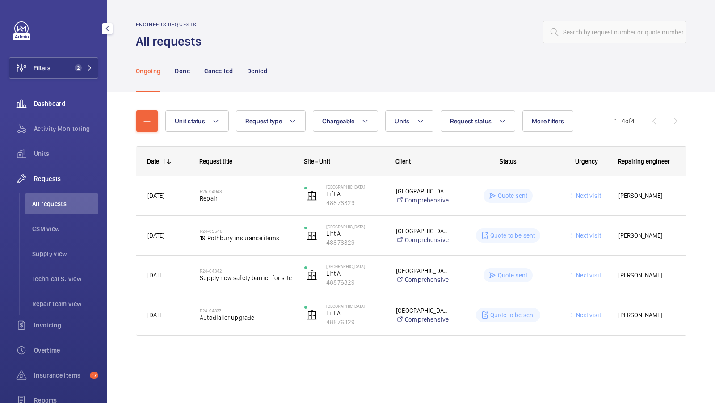
click at [54, 114] on div "Dashboard" at bounding box center [53, 103] width 89 height 21
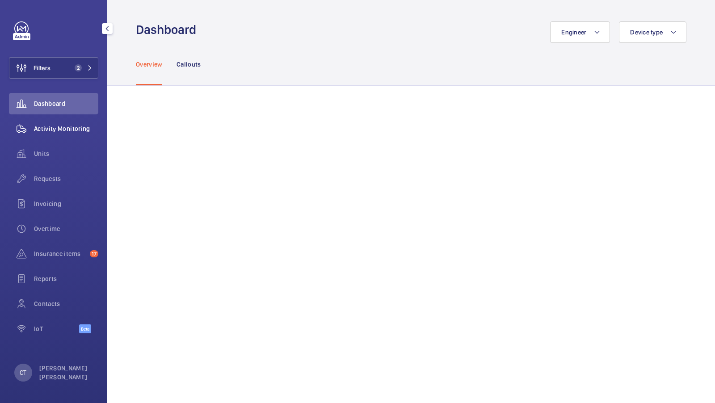
click at [78, 133] on span "Activity Monitoring" at bounding box center [66, 128] width 64 height 9
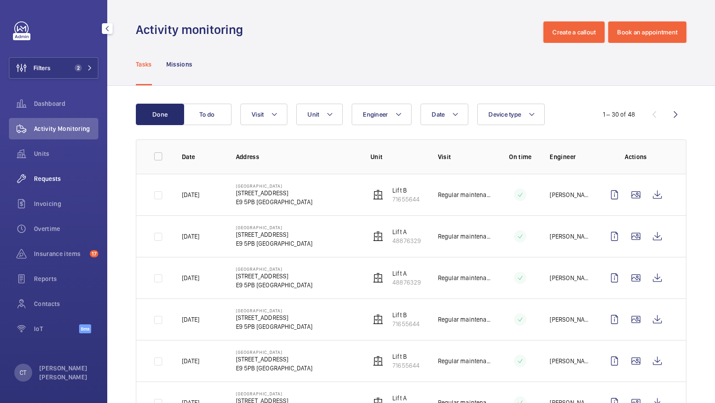
click at [51, 174] on span "Requests" at bounding box center [66, 178] width 64 height 9
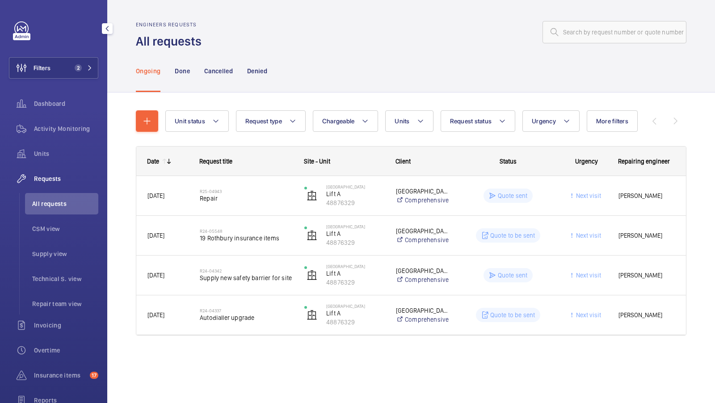
click at [83, 47] on div "Filters 2 Dashboard Activity Monitoring Units Requests All requests CSM view Su…" at bounding box center [53, 242] width 89 height 443
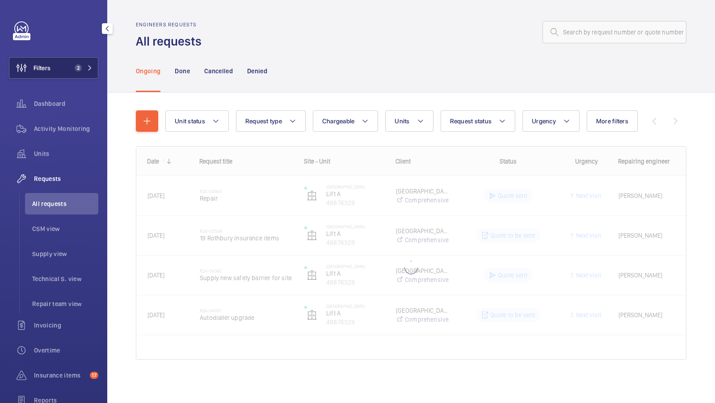
click at [77, 67] on span "2" at bounding box center [78, 67] width 7 height 7
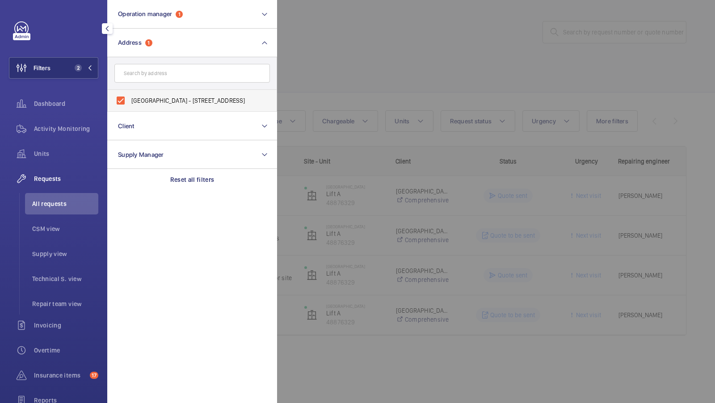
click at [172, 105] on label "Rothbury Road - 19 Rothbury Rd, LONDON E9 5PB" at bounding box center [185, 100] width 155 height 21
click at [130, 105] on input "Rothbury Road - 19 Rothbury Rd, LONDON E9 5PB" at bounding box center [121, 101] width 18 height 18
checkbox input "false"
click at [59, 72] on button "Filters 1" at bounding box center [53, 67] width 89 height 21
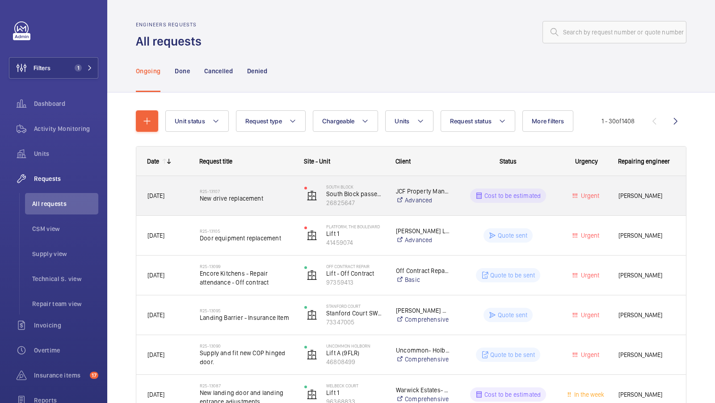
click at [247, 204] on div "R25-13107 New drive replacement" at bounding box center [246, 196] width 93 height 26
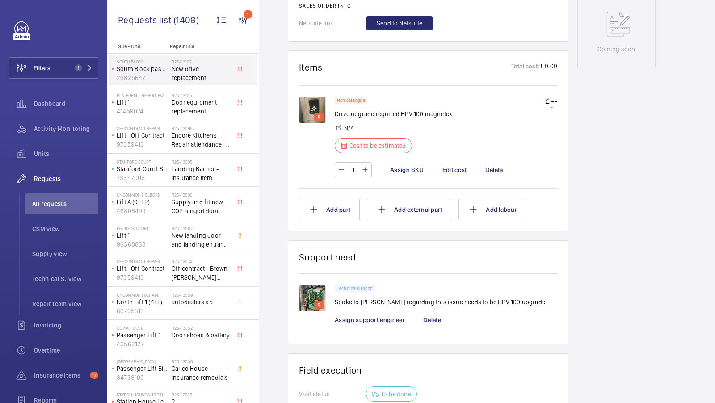
scroll to position [444, 0]
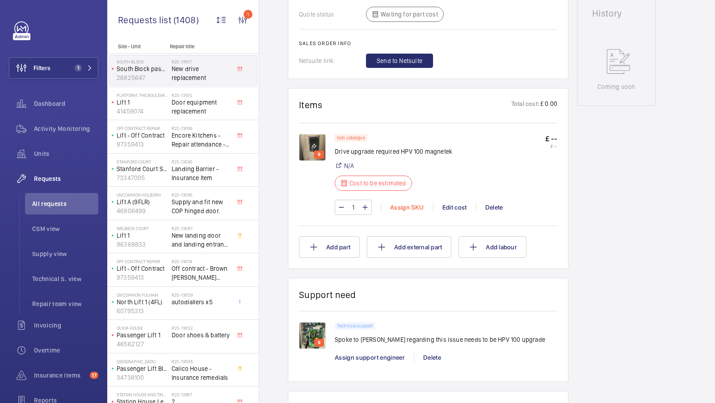
click at [402, 208] on div "Assign SKU" at bounding box center [407, 207] width 52 height 9
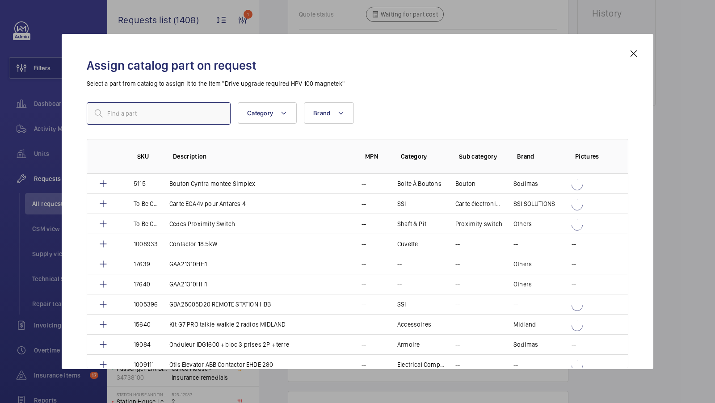
click at [134, 120] on input "text" at bounding box center [159, 113] width 144 height 22
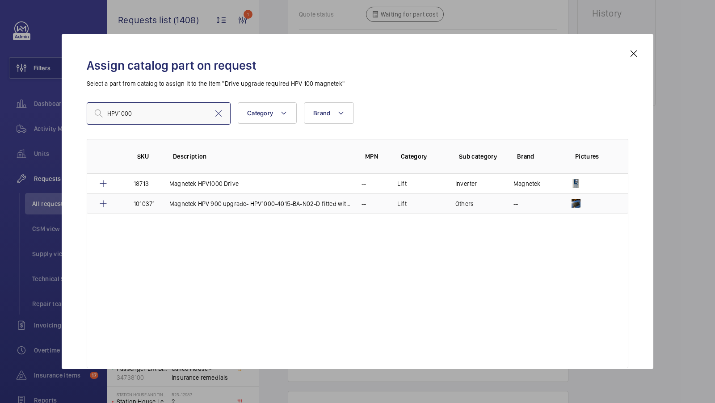
type input "HPV1000"
click at [152, 113] on input "HPV1000" at bounding box center [159, 113] width 144 height 22
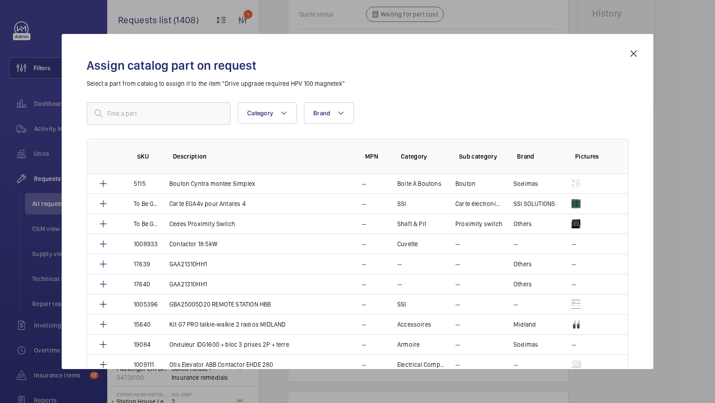
click at [634, 53] on mat-icon at bounding box center [633, 53] width 11 height 11
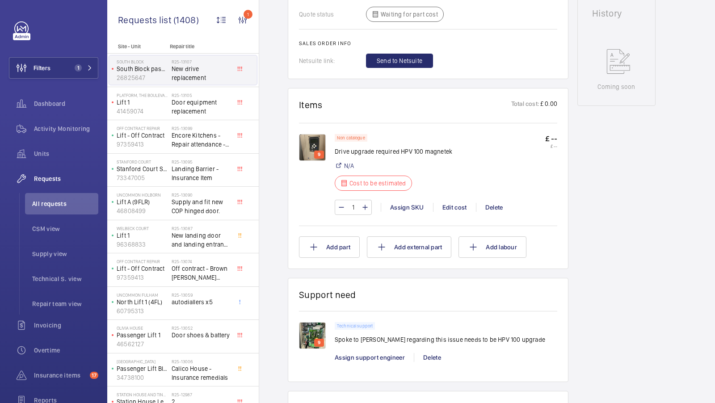
click at [469, 168] on div "Non catalogue Drive upgrade required HPV 100 magnetek N/A Cost to be estimated …" at bounding box center [446, 165] width 222 height 62
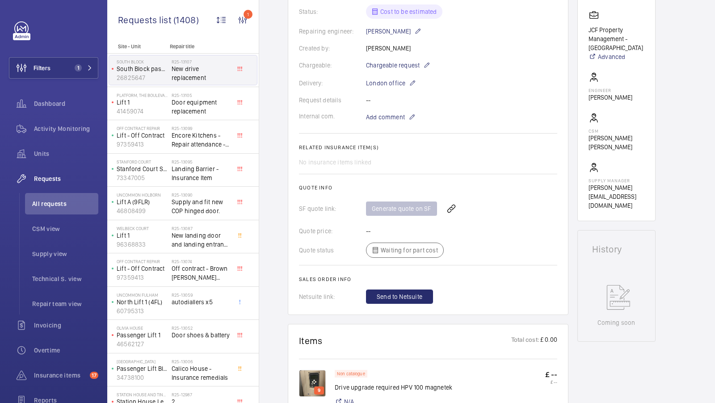
scroll to position [111, 0]
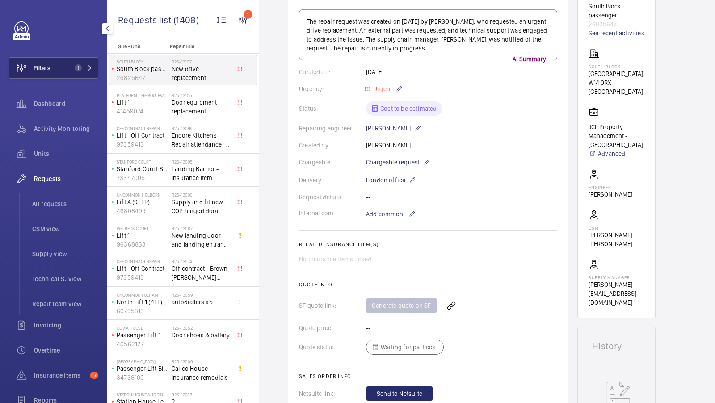
click at [71, 65] on span "1" at bounding box center [76, 67] width 11 height 7
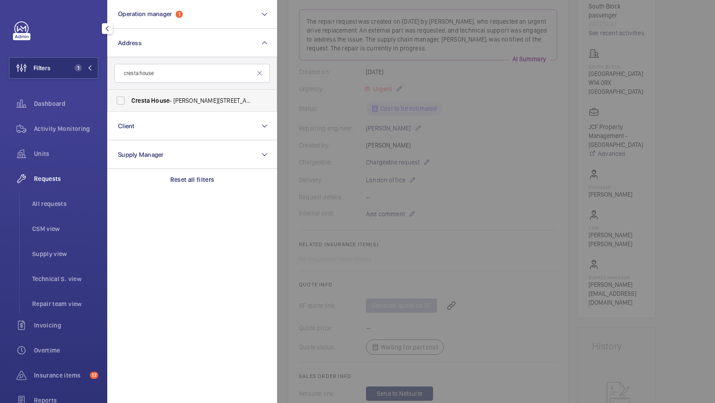
type input "cresta house"
click at [135, 103] on span "Cresta" at bounding box center [140, 100] width 18 height 7
click at [130, 103] on input "Cresta House - Alma Street, LUTON LU1 2EQ" at bounding box center [121, 101] width 18 height 18
checkbox input "true"
click at [75, 77] on button "Filters 2" at bounding box center [53, 67] width 89 height 21
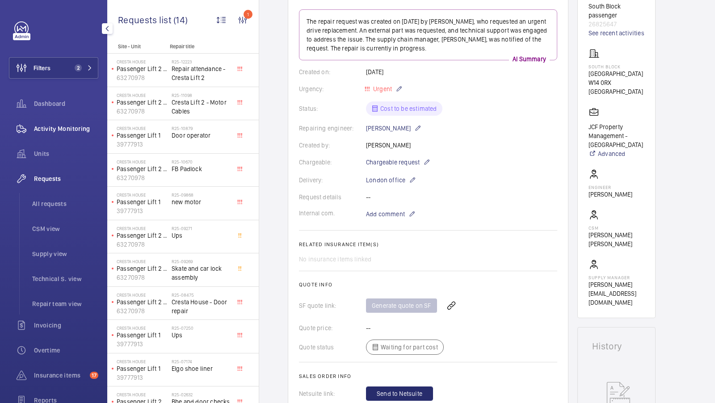
click at [53, 135] on div "Activity Monitoring" at bounding box center [53, 128] width 89 height 21
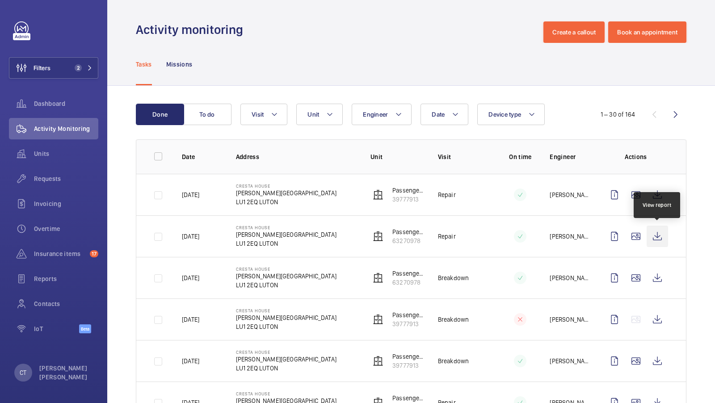
click at [651, 236] on wm-front-icon-button at bounding box center [656, 236] width 21 height 21
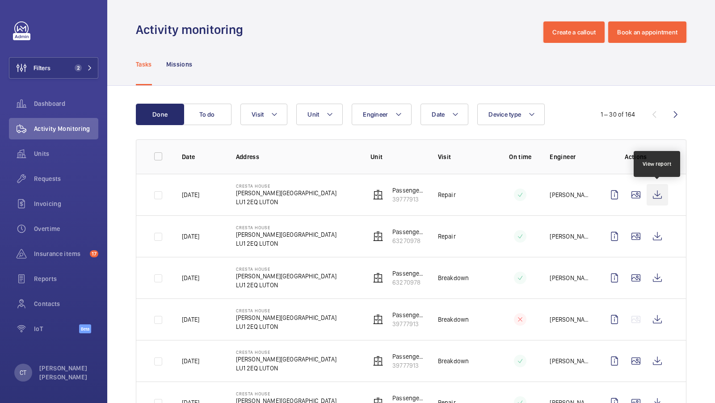
click at [653, 197] on wm-front-icon-button at bounding box center [656, 194] width 21 height 21
click at [38, 161] on div "Units" at bounding box center [53, 153] width 89 height 21
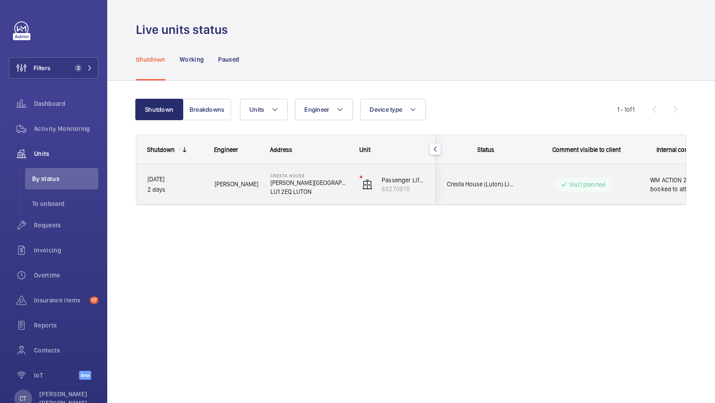
scroll to position [0, 161]
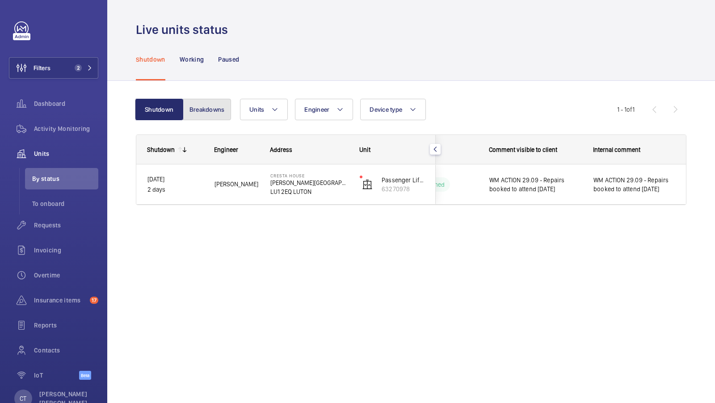
click at [212, 114] on button "Breakdowns" at bounding box center [207, 109] width 48 height 21
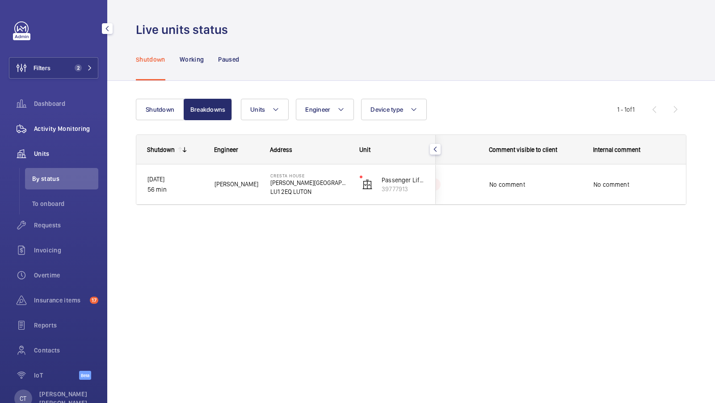
click at [79, 138] on div "Activity Monitoring" at bounding box center [53, 128] width 89 height 21
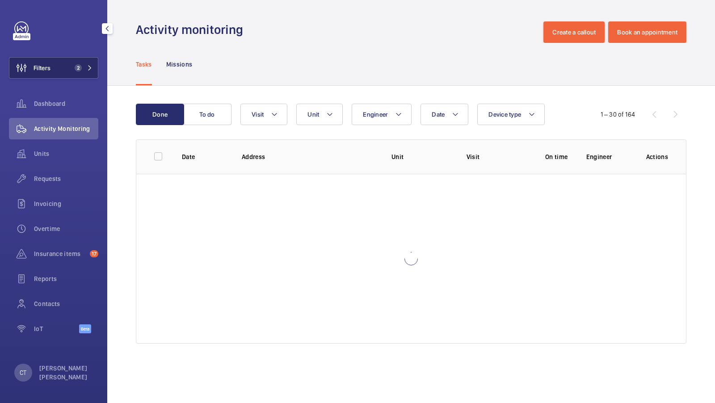
click at [80, 71] on span "2" at bounding box center [76, 67] width 11 height 7
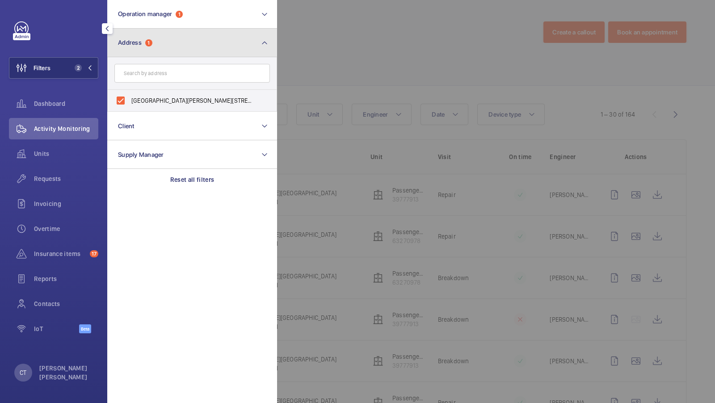
click at [218, 46] on button "Address 1" at bounding box center [192, 43] width 170 height 29
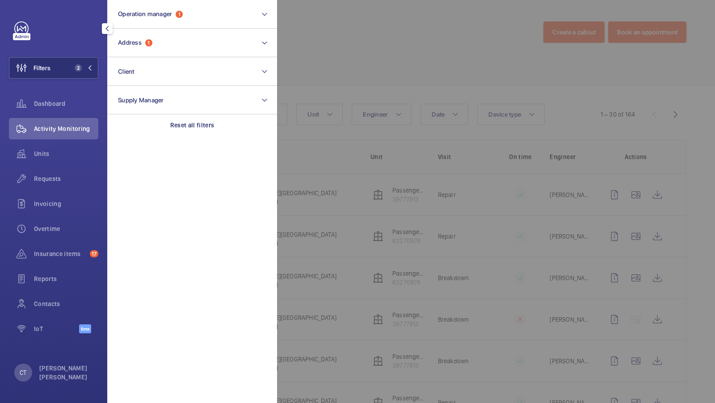
click at [331, 198] on div at bounding box center [634, 201] width 715 height 403
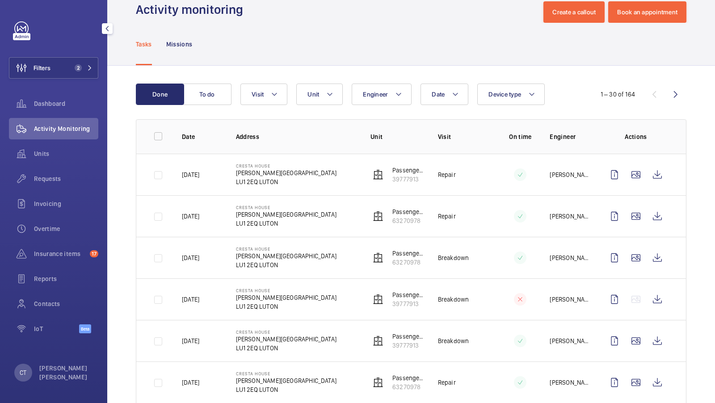
scroll to position [25, 0]
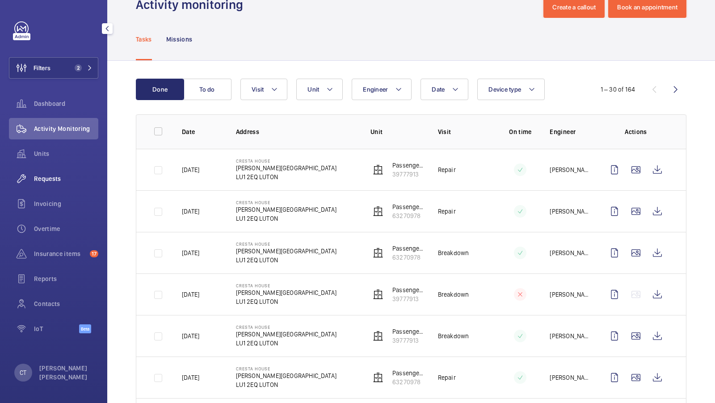
click at [57, 180] on span "Requests" at bounding box center [66, 178] width 64 height 9
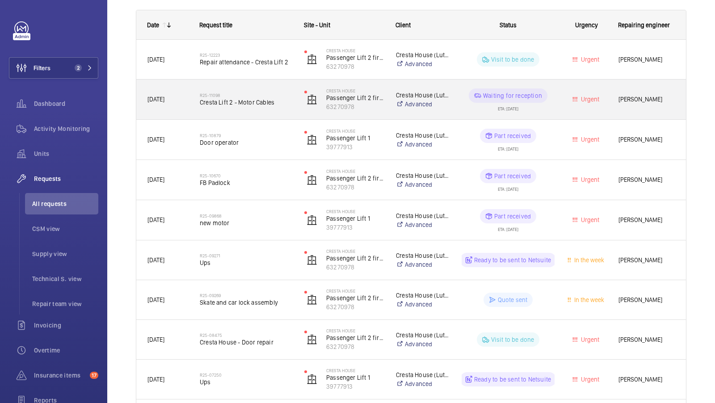
scroll to position [135, 0]
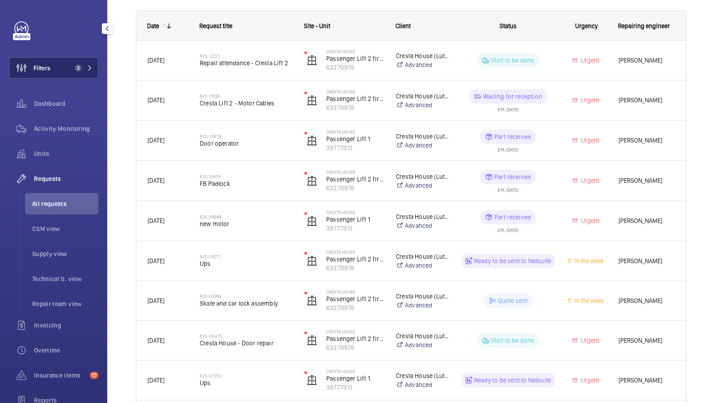
click at [80, 67] on span "2" at bounding box center [78, 67] width 7 height 7
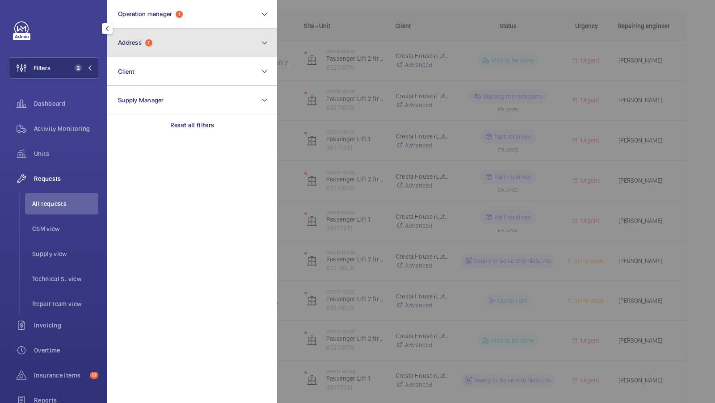
click at [175, 43] on button "Address 1" at bounding box center [192, 43] width 170 height 29
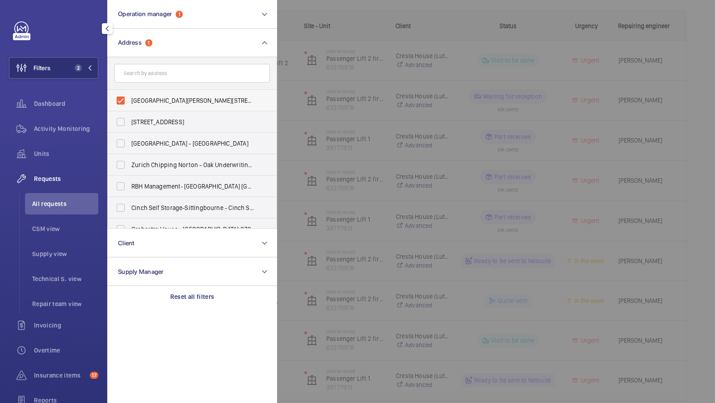
click at [144, 105] on label "Cresta House - Alma Street, LUTON LU1 2EQ" at bounding box center [185, 100] width 155 height 21
click at [130, 105] on input "Cresta House - Alma Street, LUTON LU1 2EQ" at bounding box center [121, 101] width 18 height 18
checkbox input "false"
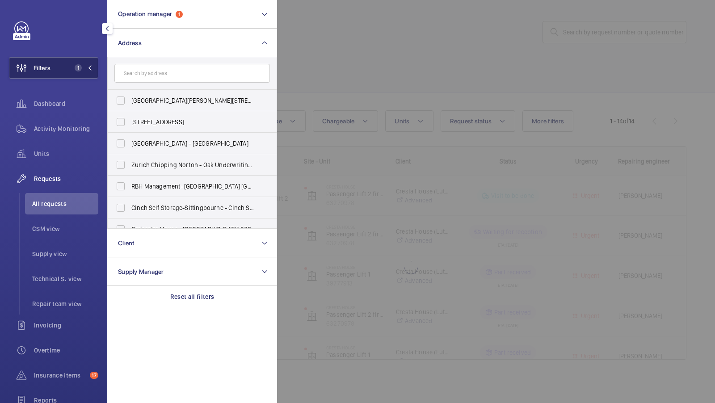
click at [65, 67] on button "Filters 1" at bounding box center [53, 67] width 89 height 21
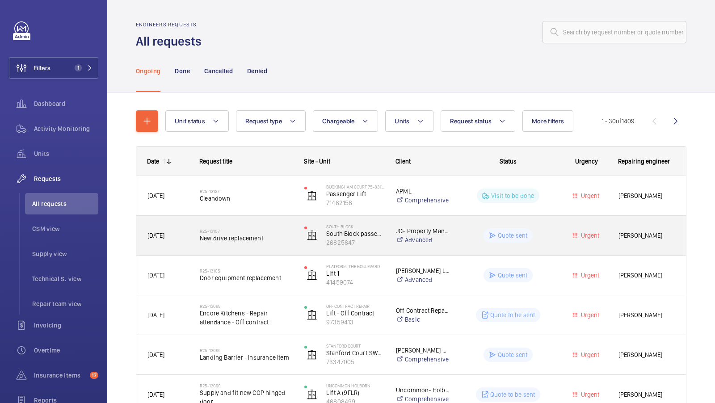
click at [246, 239] on span "New drive replacement" at bounding box center [246, 238] width 93 height 9
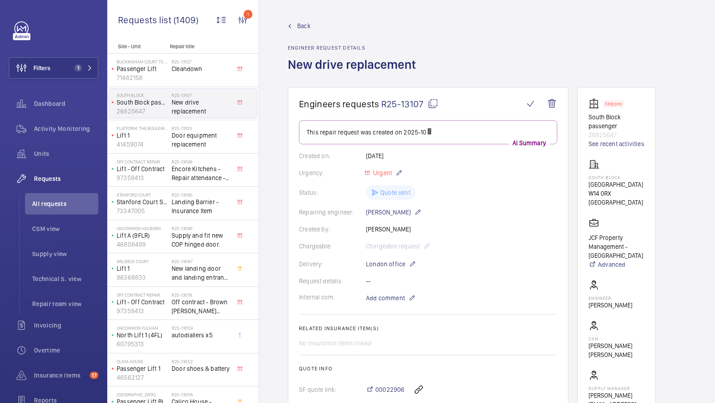
click at [431, 104] on mat-icon at bounding box center [432, 103] width 11 height 11
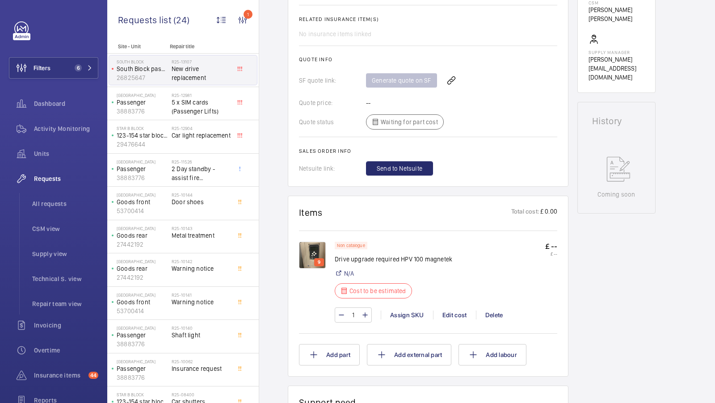
scroll to position [340, 0]
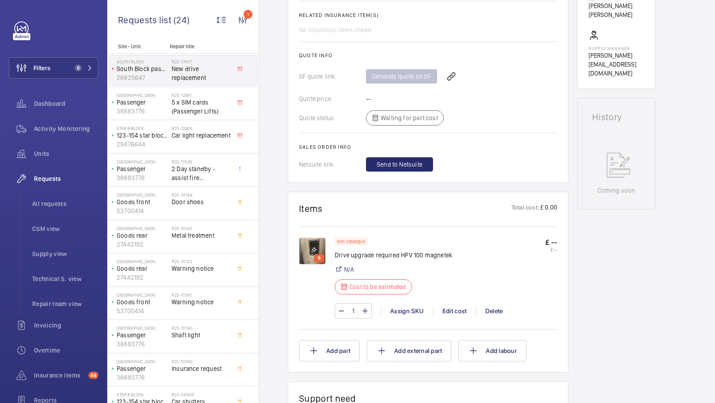
click at [310, 242] on img at bounding box center [312, 251] width 27 height 27
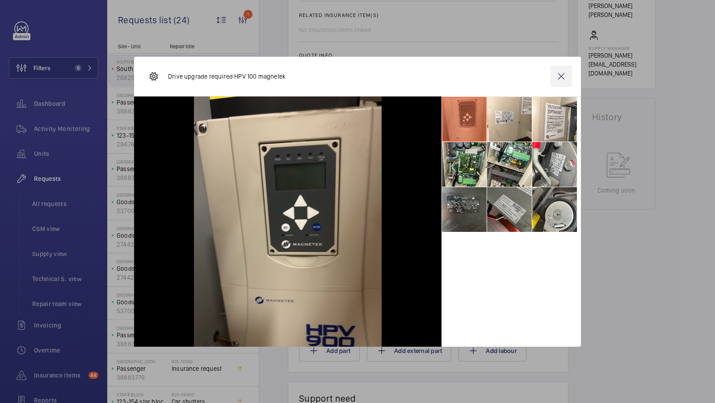
click at [564, 84] on wm-front-icon-button at bounding box center [560, 76] width 21 height 21
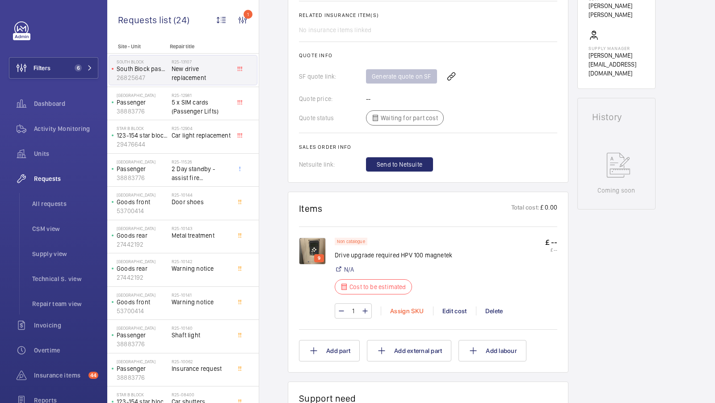
click at [407, 311] on div "Assign SKU" at bounding box center [407, 310] width 52 height 9
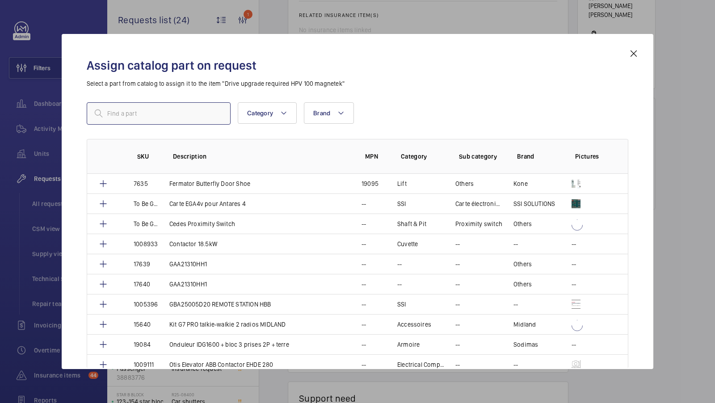
click at [144, 110] on input "text" at bounding box center [159, 113] width 144 height 22
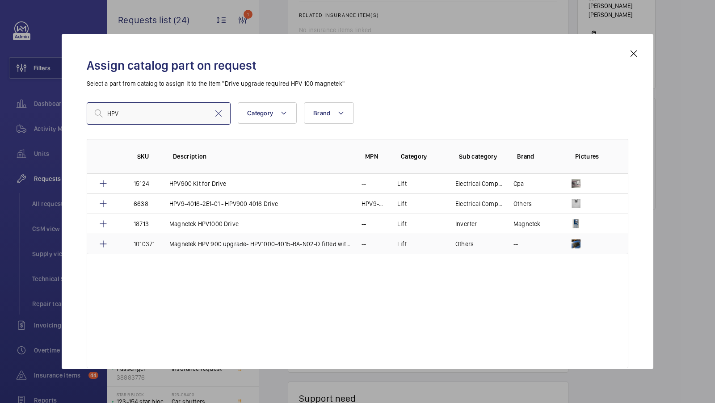
type input "HPV"
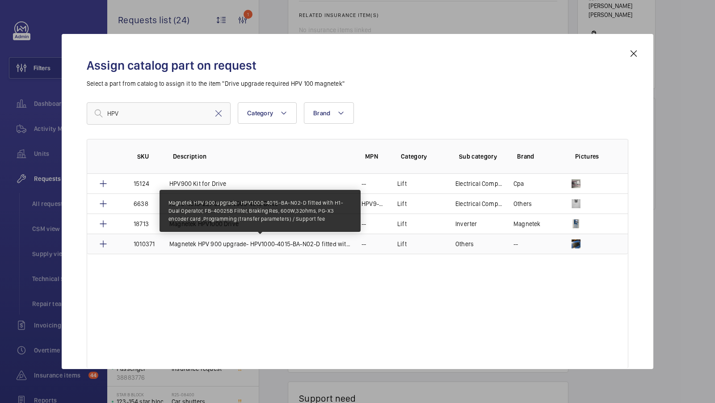
click at [297, 241] on p "Magnetek HPV 900 upgrade- HPV1000-4015-BA-N02-D fitted with H1-Dual Operator, F…" at bounding box center [259, 243] width 181 height 9
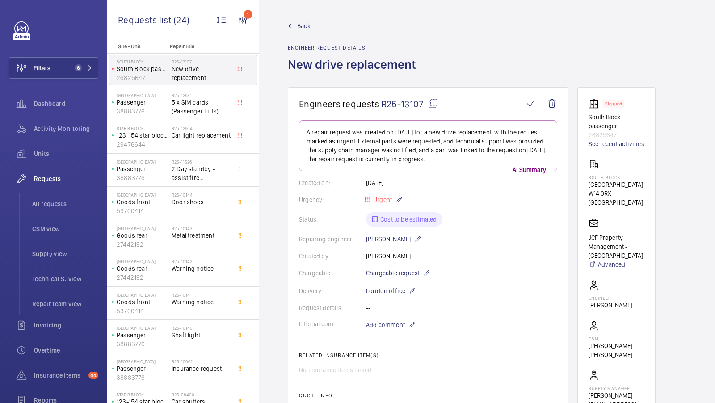
scroll to position [502, 0]
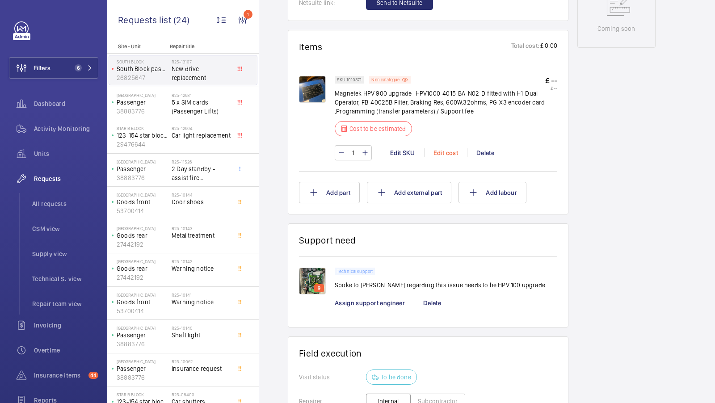
click at [444, 157] on div "Edit cost" at bounding box center [445, 152] width 43 height 9
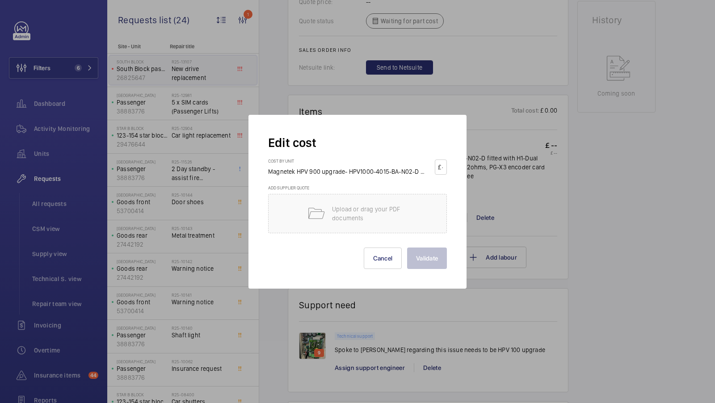
click at [442, 167] on input "number" at bounding box center [442, 167] width 3 height 14
type input "1683"
click at [426, 258] on button "Validate" at bounding box center [427, 257] width 40 height 21
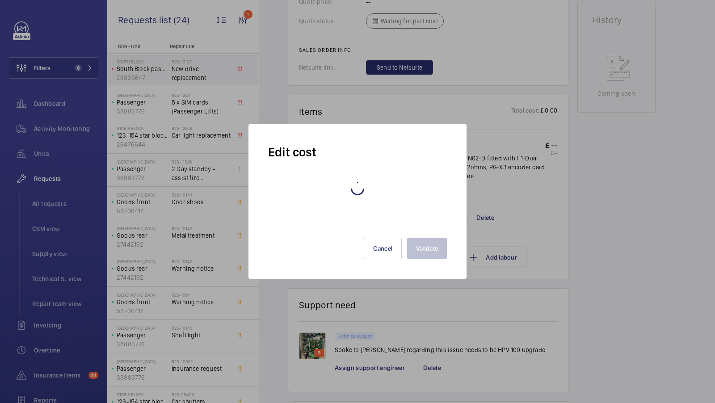
click at [633, 249] on wm-front-async-data-loader "Back Engineer request details New drive replacement Engineers requests R25-1310…" at bounding box center [487, 201] width 456 height 403
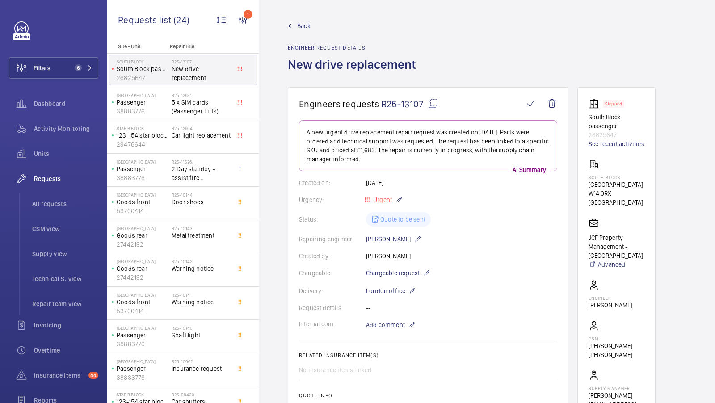
click at [511, 237] on div "Repairing engineer: [PERSON_NAME]" at bounding box center [428, 239] width 258 height 11
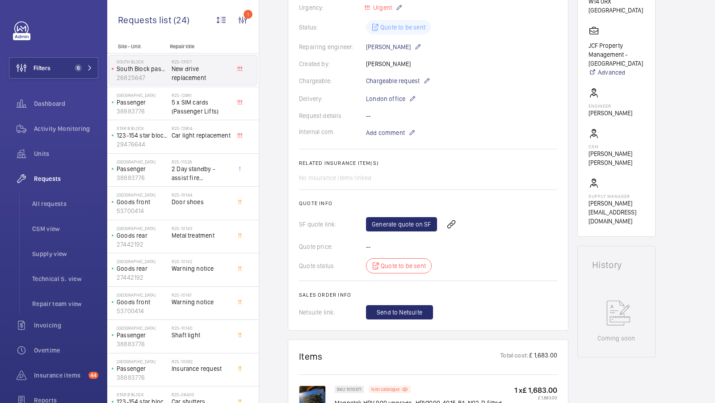
scroll to position [191, 0]
click at [394, 228] on link "Generate quote on SF" at bounding box center [401, 225] width 71 height 14
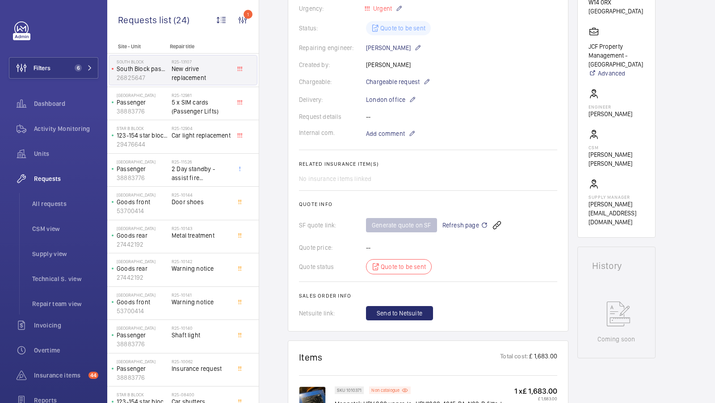
scroll to position [309, 0]
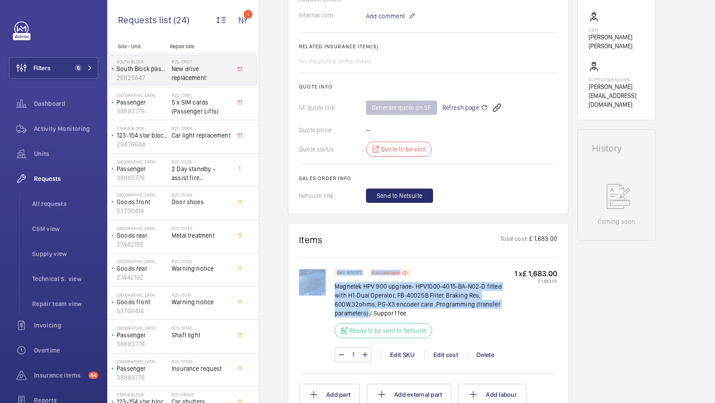
drag, startPoint x: 368, startPoint y: 311, endPoint x: 333, endPoint y: 283, distance: 45.8
click at [333, 283] on div "SKU 1010371 Non catalogue Magnetek HPV 900 upgrade- HPV1000-4015-BA-N02-D fitte…" at bounding box center [428, 320] width 258 height 102
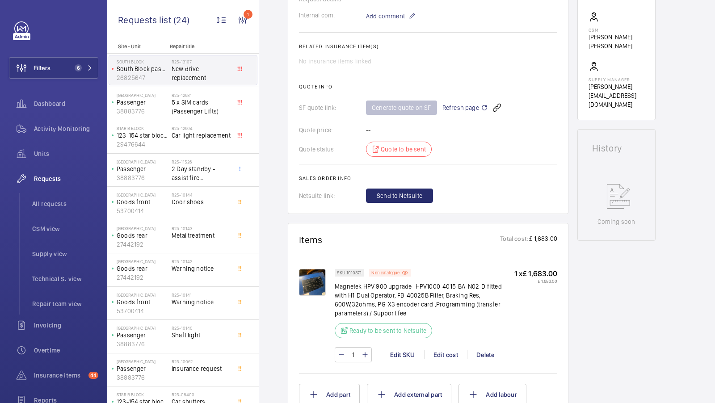
click at [335, 284] on p "Magnetek HPV 900 upgrade- HPV1000-4015-BA-N02-D fitted with H1-Dual Operator, F…" at bounding box center [425, 300] width 180 height 36
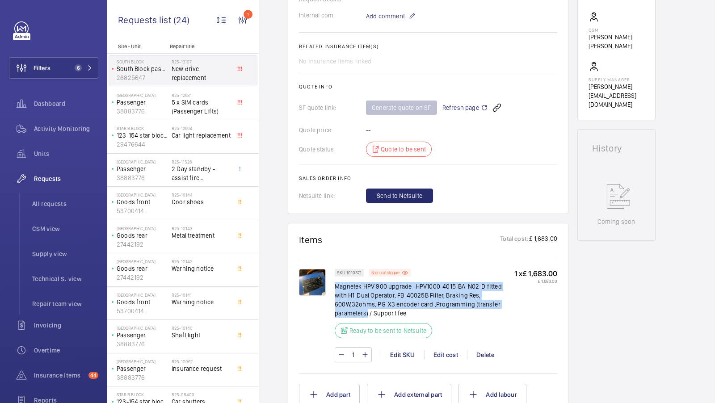
drag, startPoint x: 335, startPoint y: 284, endPoint x: 367, endPoint y: 311, distance: 42.4
click at [367, 311] on p "Magnetek HPV 900 upgrade- HPV1000-4015-BA-N02-D fitted with H1-Dual Operator, F…" at bounding box center [425, 300] width 180 height 36
copy p "Magnetek HPV 900 upgrade- HPV1000-4015-BA-N02-D fitted with H1-Dual Operator, F…"
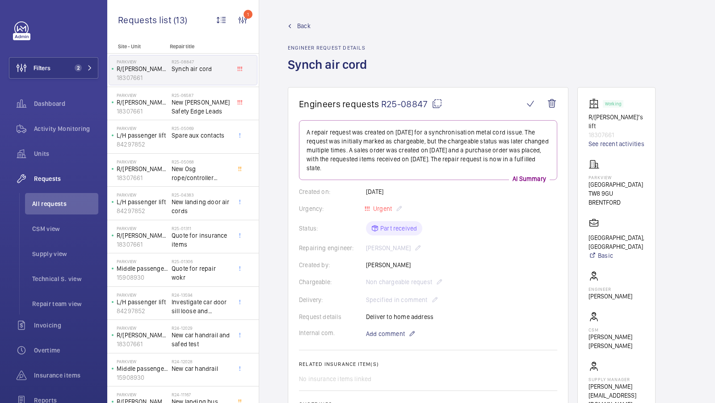
scroll to position [452, 0]
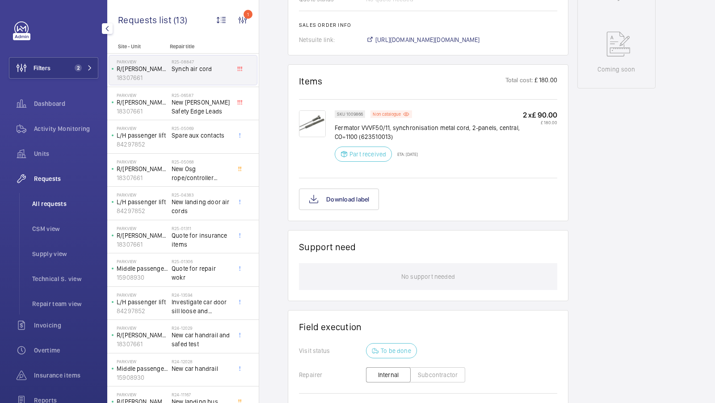
click at [62, 194] on li "All requests" at bounding box center [61, 203] width 73 height 21
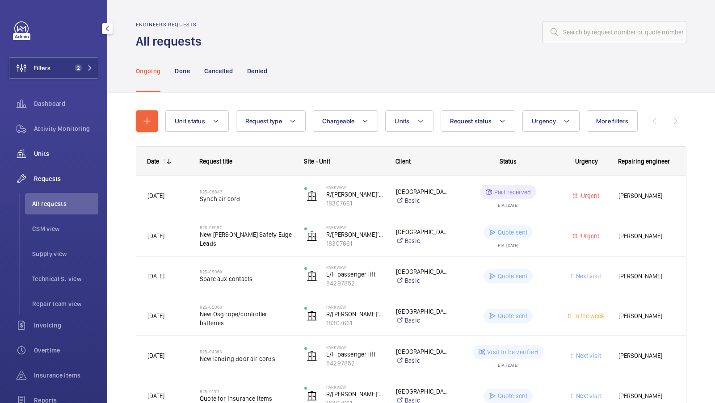
click at [42, 158] on span "Units" at bounding box center [66, 153] width 64 height 9
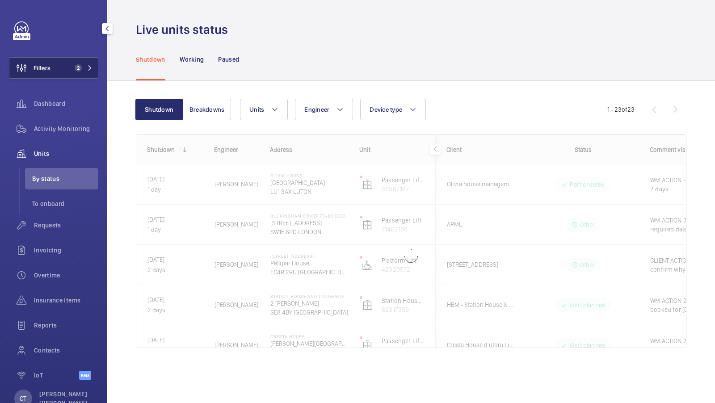
click at [78, 77] on button "Filters 2" at bounding box center [53, 67] width 89 height 21
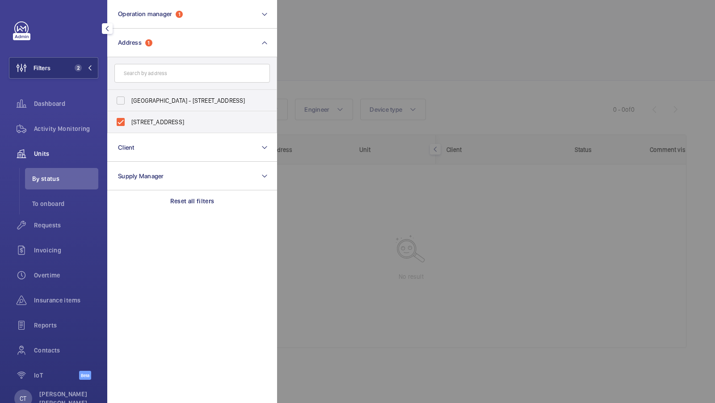
click at [347, 89] on div at bounding box center [634, 201] width 715 height 403
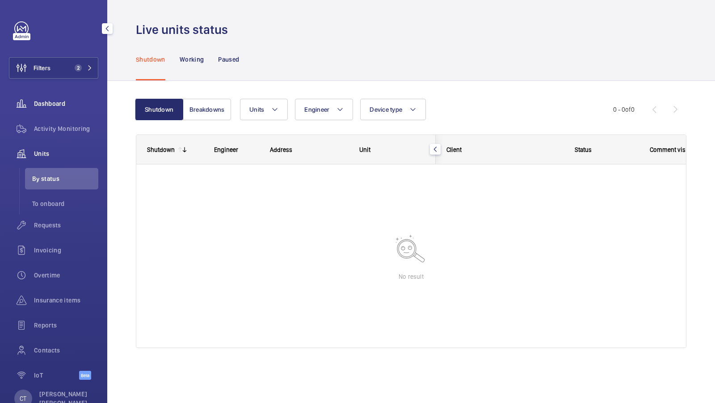
click at [55, 95] on div "Dashboard" at bounding box center [53, 103] width 89 height 21
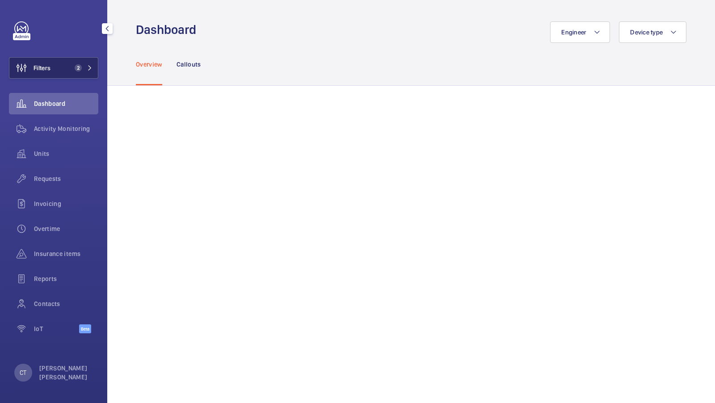
click at [80, 72] on button "Filters 2" at bounding box center [53, 67] width 89 height 21
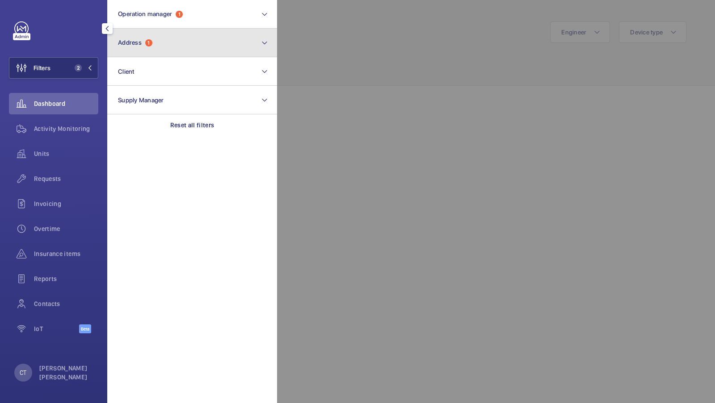
click at [157, 47] on button "Address 1" at bounding box center [192, 43] width 170 height 29
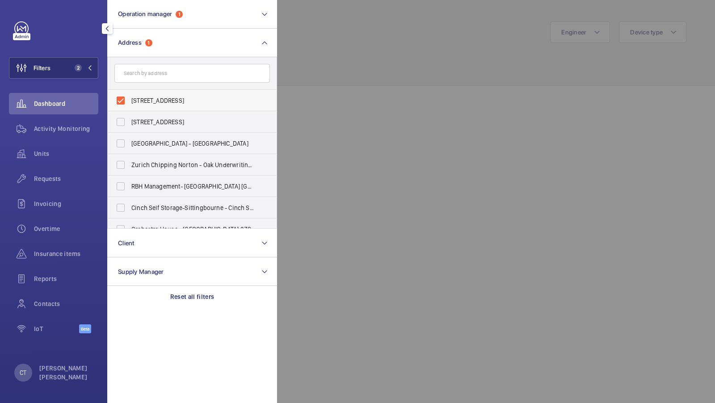
click at [164, 99] on span "Parkview - Great West Road, BRENTFORD TW8 9GU" at bounding box center [192, 100] width 123 height 9
click at [130, 99] on input "Parkview - Great West Road, BRENTFORD TW8 9GU" at bounding box center [121, 101] width 18 height 18
checkbox input "false"
click at [363, 155] on div at bounding box center [634, 201] width 715 height 403
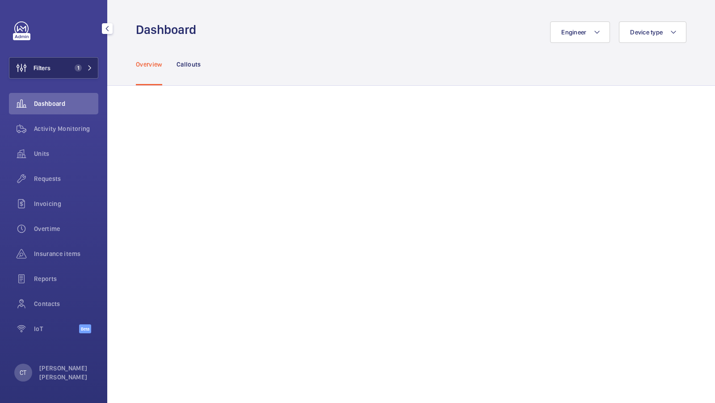
click at [80, 67] on span "1" at bounding box center [78, 67] width 7 height 7
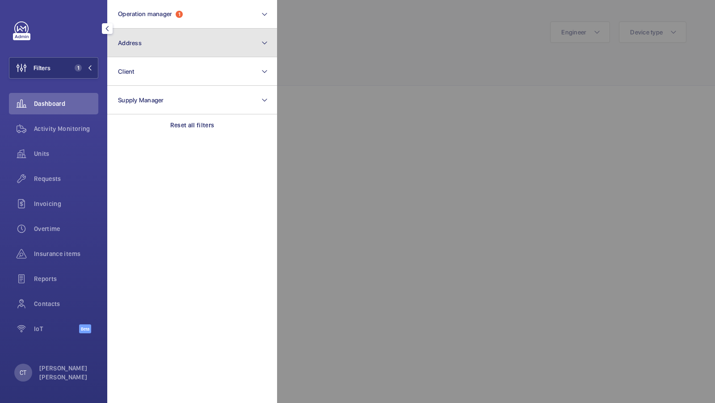
click at [197, 40] on button "Address" at bounding box center [192, 43] width 170 height 29
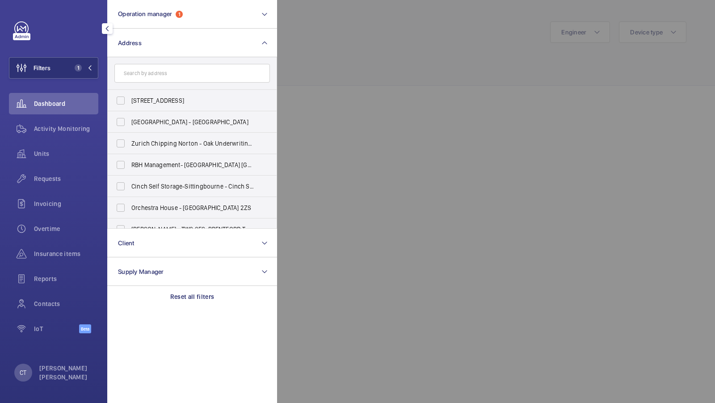
click at [356, 80] on div at bounding box center [634, 201] width 715 height 403
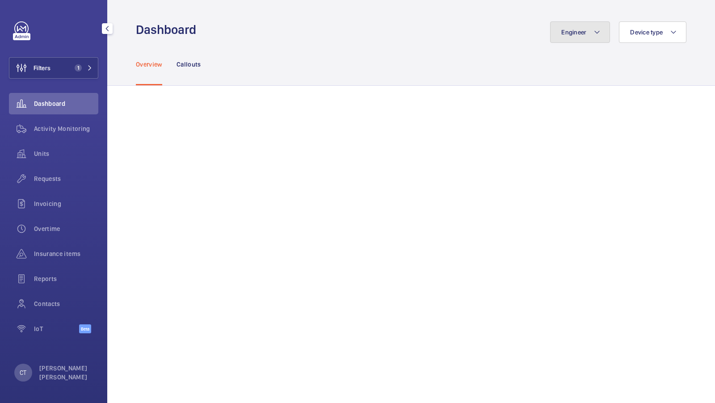
click at [574, 38] on button "Engineer" at bounding box center [580, 31] width 60 height 21
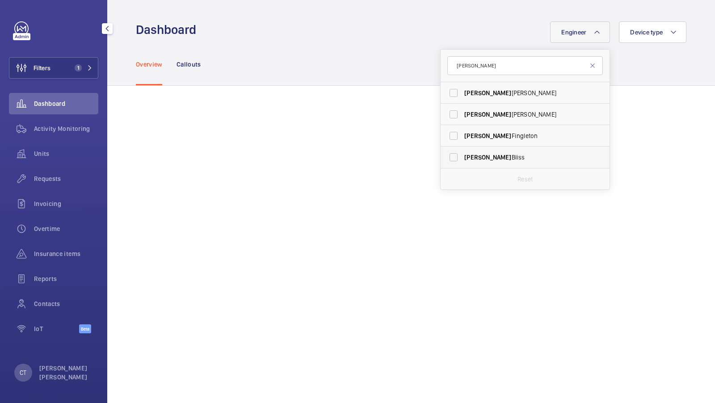
type input "Daniel"
click at [491, 154] on span "Daniel Bliss" at bounding box center [525, 157] width 123 height 9
click at [462, 154] on input "Daniel Bliss" at bounding box center [453, 157] width 18 height 18
checkbox input "true"
click at [579, 33] on span "Engineer" at bounding box center [568, 32] width 25 height 7
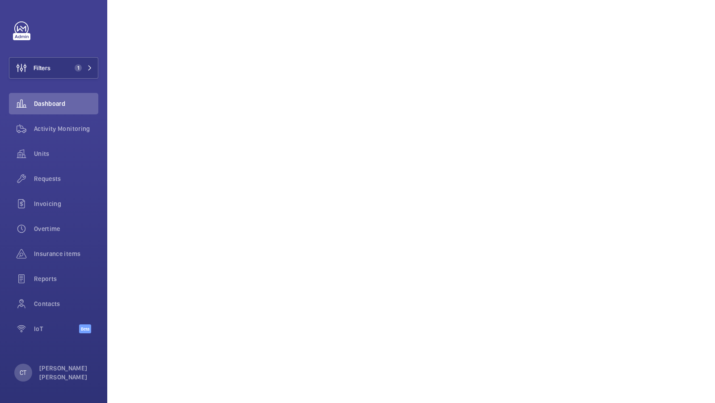
scroll to position [103, 0]
click at [77, 67] on span "1" at bounding box center [78, 67] width 7 height 7
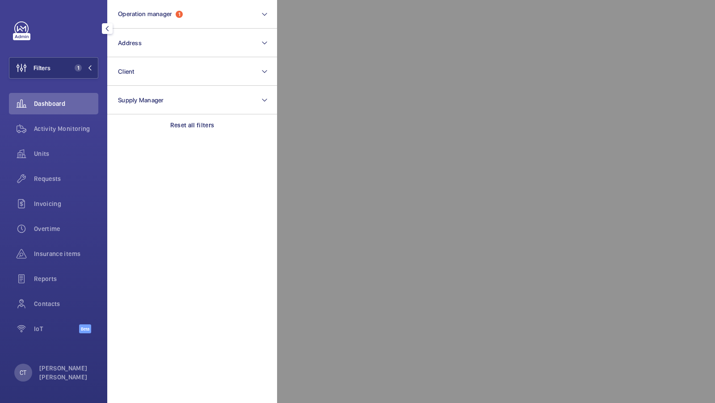
click at [301, 53] on div at bounding box center [634, 201] width 715 height 403
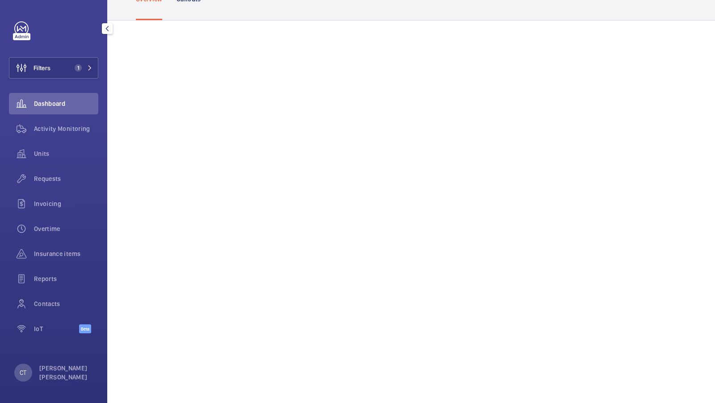
scroll to position [0, 0]
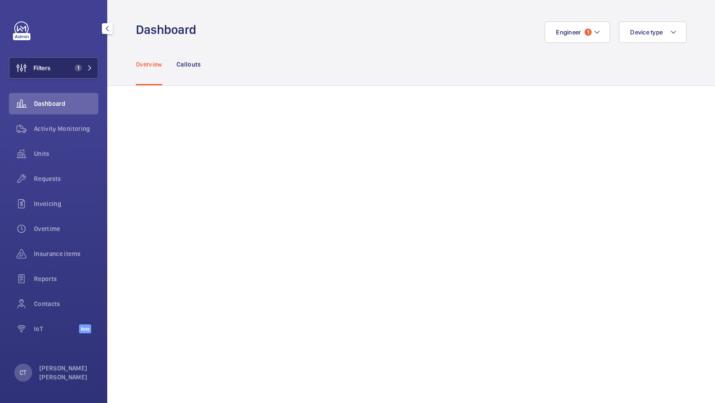
click at [70, 67] on button "Filters 1" at bounding box center [53, 67] width 89 height 21
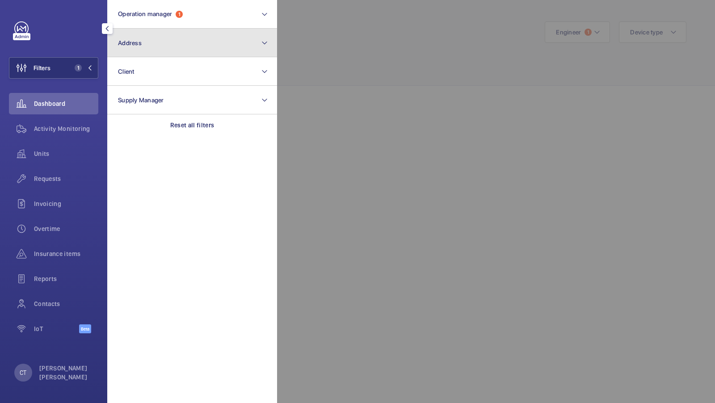
click at [186, 49] on button "Address" at bounding box center [192, 43] width 170 height 29
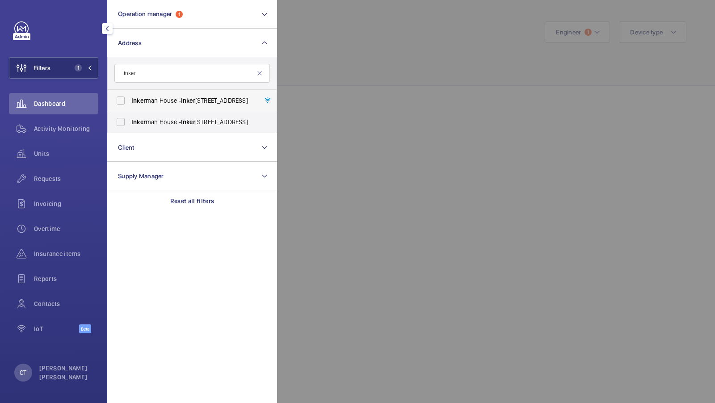
type input "inker"
click at [167, 98] on span "Inker man House - Inker man House, LONDON SW5 9PH" at bounding box center [192, 100] width 123 height 9
click at [130, 98] on input "Inker man House - Inker man House, LONDON SW5 9PH" at bounding box center [121, 101] width 18 height 18
checkbox input "true"
click at [80, 66] on span "2" at bounding box center [78, 67] width 7 height 7
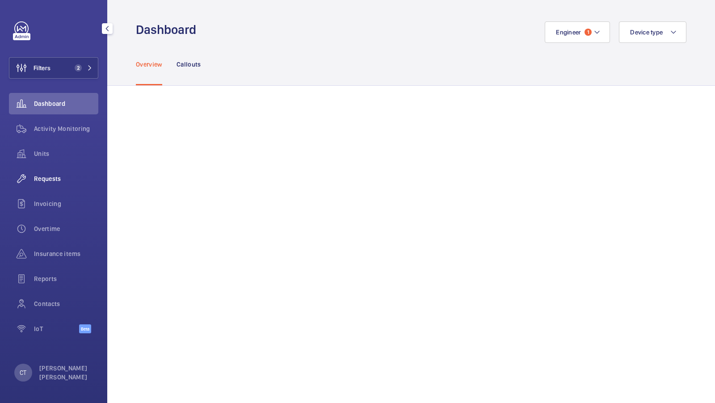
click at [60, 180] on span "Requests" at bounding box center [66, 178] width 64 height 9
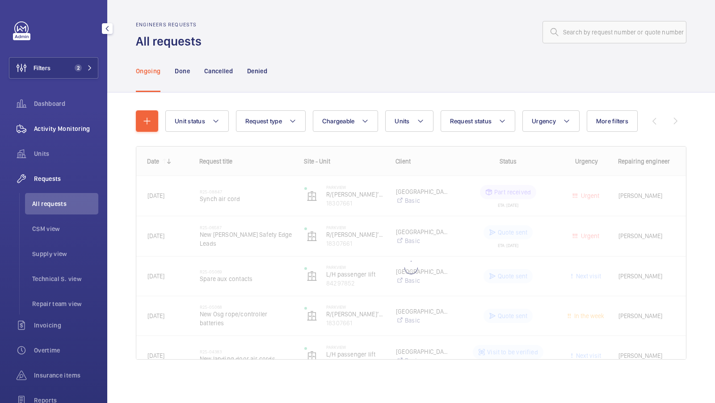
click at [55, 134] on div "Activity Monitoring" at bounding box center [53, 128] width 89 height 21
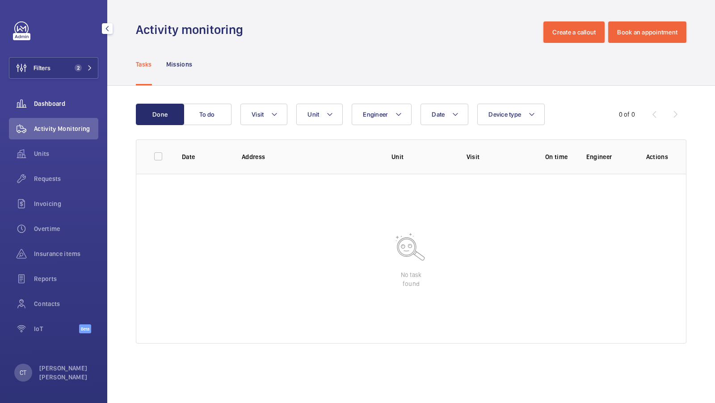
click at [57, 96] on div "Dashboard" at bounding box center [53, 103] width 89 height 21
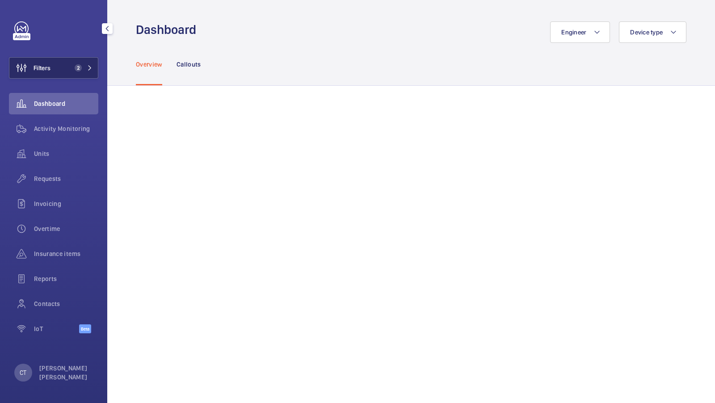
click at [76, 67] on span "2" at bounding box center [78, 67] width 7 height 7
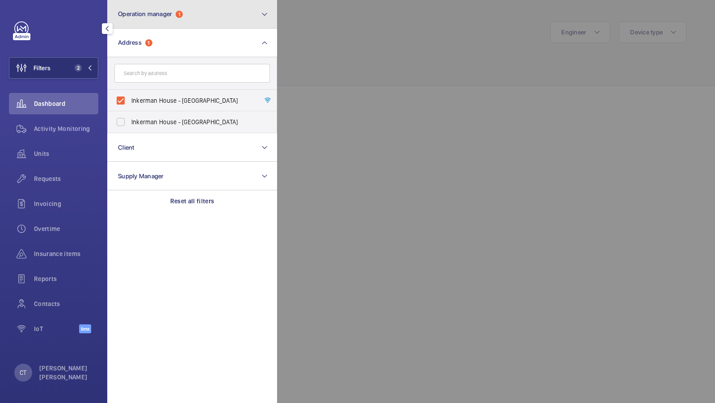
click at [223, 12] on button "Operation manager 1" at bounding box center [192, 14] width 170 height 29
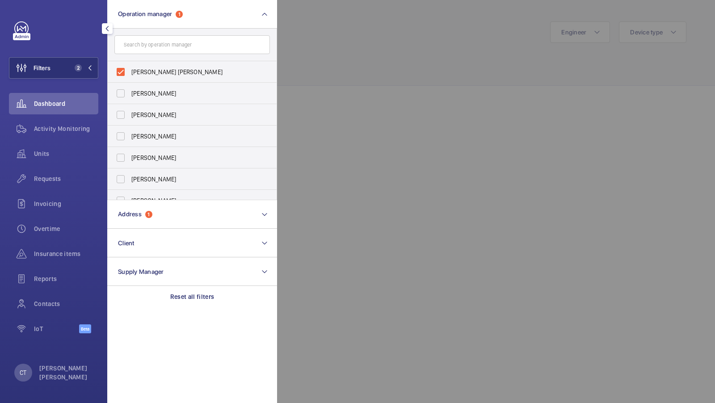
click at [181, 55] on form at bounding box center [192, 45] width 169 height 33
click at [163, 70] on span "[PERSON_NAME] [PERSON_NAME]" at bounding box center [192, 71] width 123 height 9
click at [130, 70] on input "[PERSON_NAME] [PERSON_NAME]" at bounding box center [121, 72] width 18 height 18
checkbox input "false"
click at [80, 62] on button "Filters 1" at bounding box center [53, 67] width 89 height 21
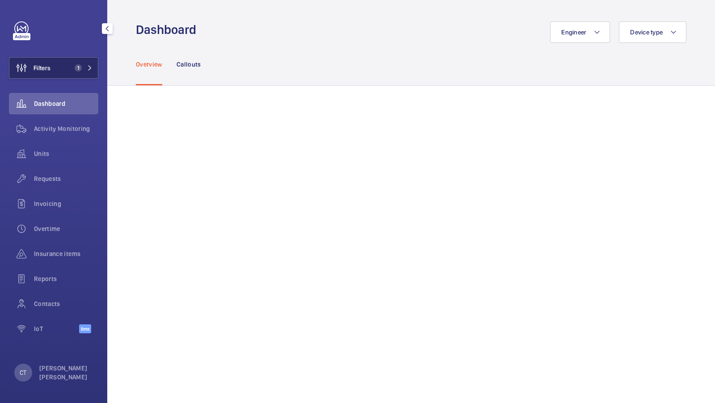
click at [77, 71] on span "1" at bounding box center [78, 67] width 7 height 7
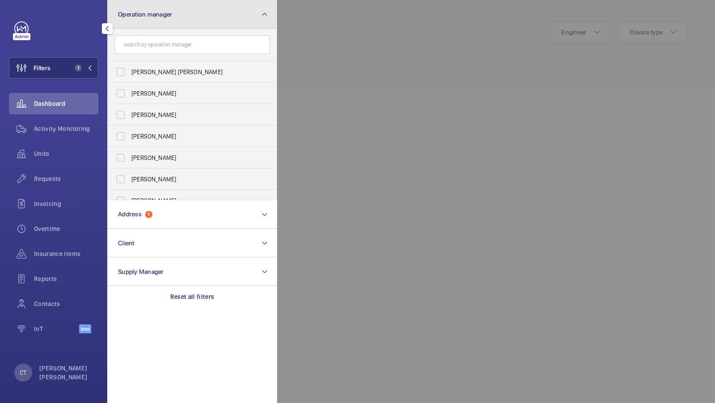
click at [210, 21] on button "Operation manager" at bounding box center [192, 14] width 170 height 29
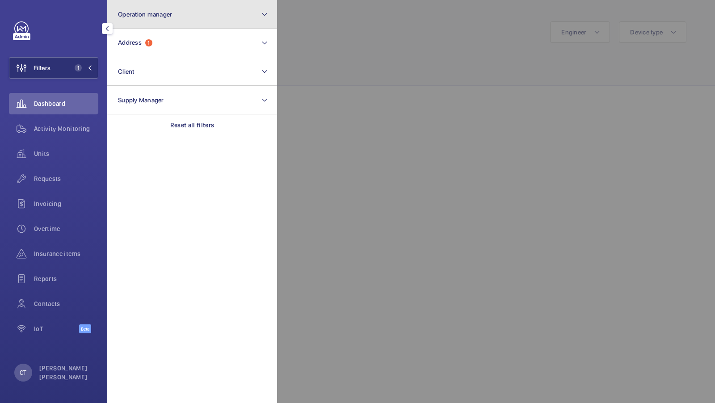
click at [210, 21] on button "Operation manager" at bounding box center [192, 14] width 170 height 29
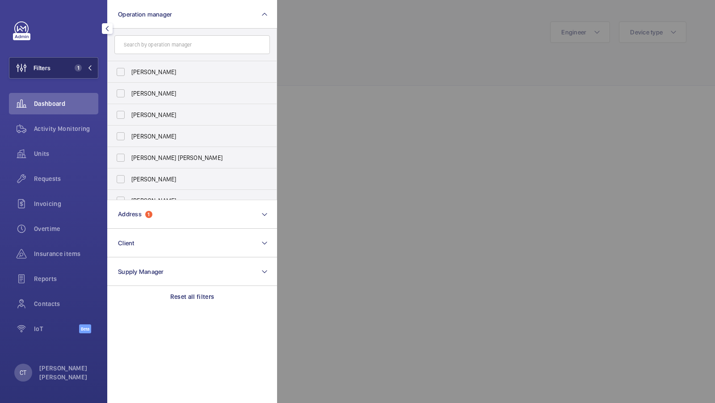
click at [77, 67] on span "1" at bounding box center [78, 67] width 7 height 7
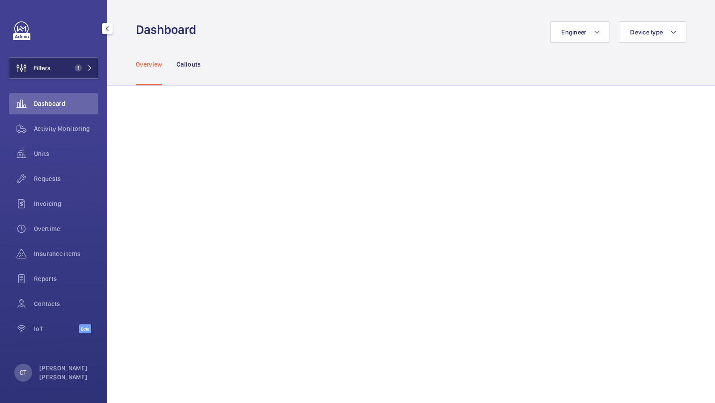
click at [77, 59] on button "Filters 1" at bounding box center [53, 67] width 89 height 21
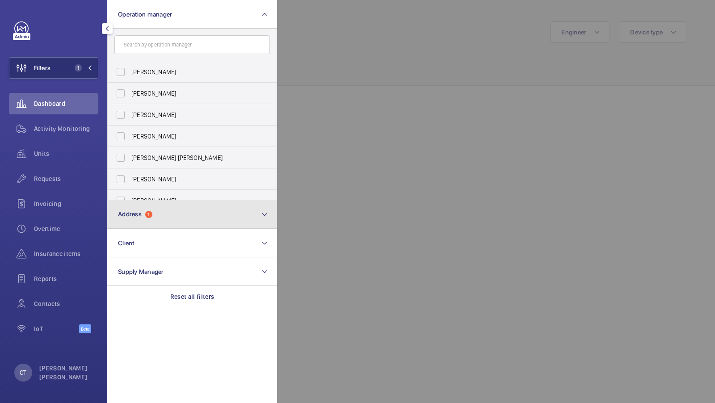
click at [136, 209] on button "Address 1" at bounding box center [192, 214] width 170 height 29
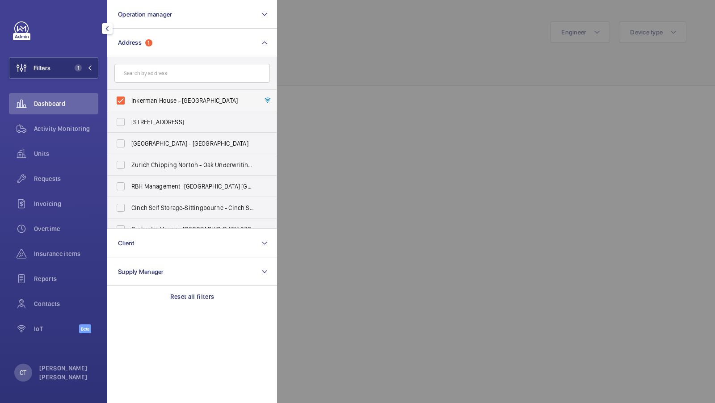
click at [168, 100] on span "Inkerman House - [GEOGRAPHIC_DATA]" at bounding box center [192, 100] width 123 height 9
click at [130, 100] on input "Inkerman House - [GEOGRAPHIC_DATA]" at bounding box center [121, 101] width 18 height 18
checkbox input "false"
click at [63, 71] on button "Filters 1" at bounding box center [53, 67] width 89 height 21
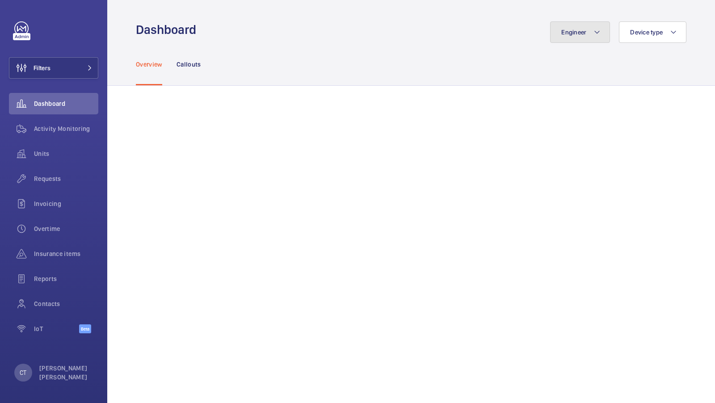
click at [576, 32] on span "Engineer" at bounding box center [573, 32] width 25 height 7
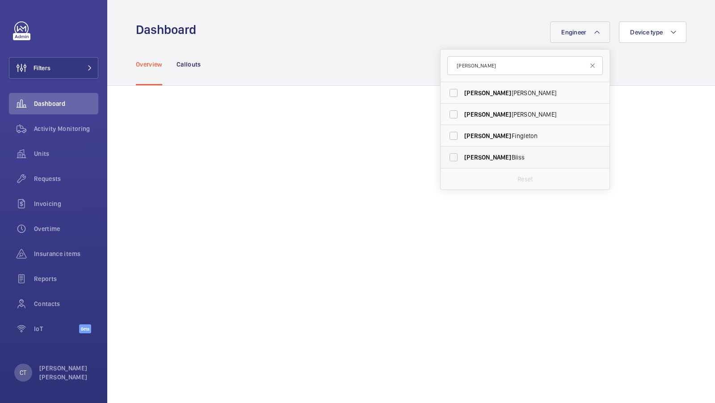
type input "daniel"
click at [469, 162] on label "Daniel Bliss" at bounding box center [517, 157] width 155 height 21
click at [462, 162] on input "Daniel Bliss" at bounding box center [453, 157] width 18 height 18
checkbox input "true"
click at [396, 45] on div "Overview Callouts" at bounding box center [411, 64] width 550 height 42
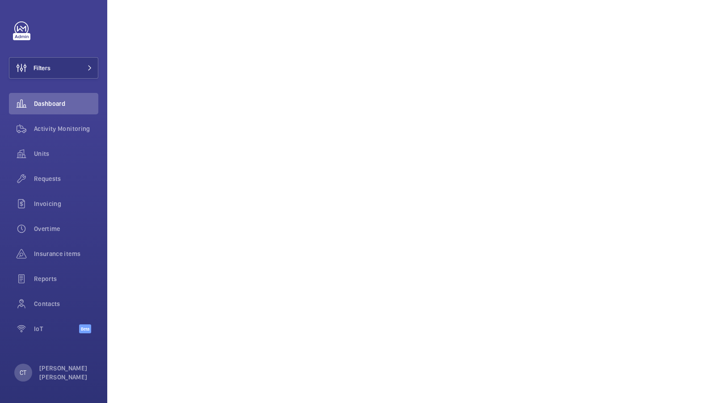
scroll to position [239, 0]
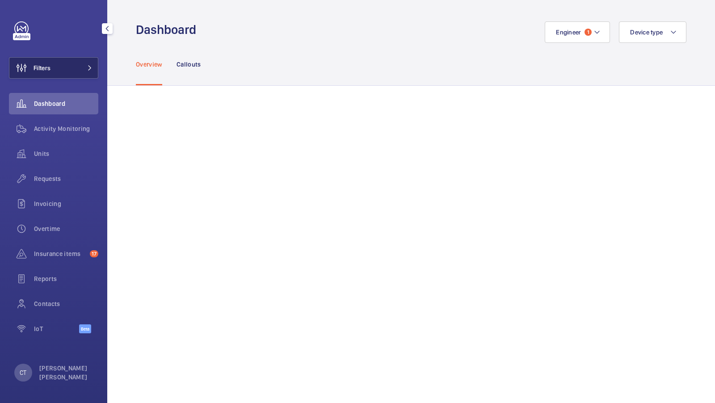
click at [70, 69] on button "Filters" at bounding box center [53, 67] width 89 height 21
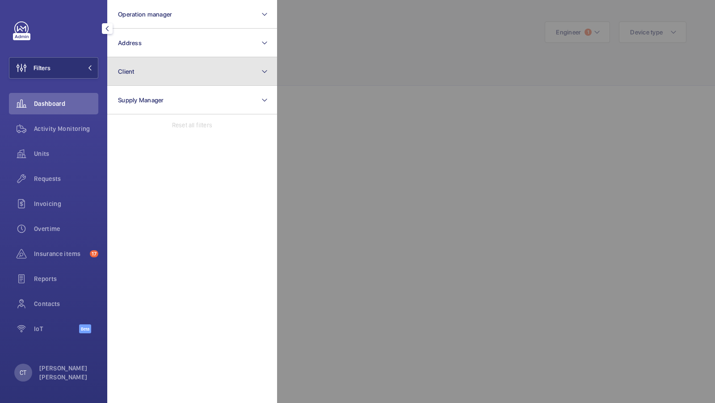
click at [174, 57] on button "Client" at bounding box center [192, 71] width 170 height 29
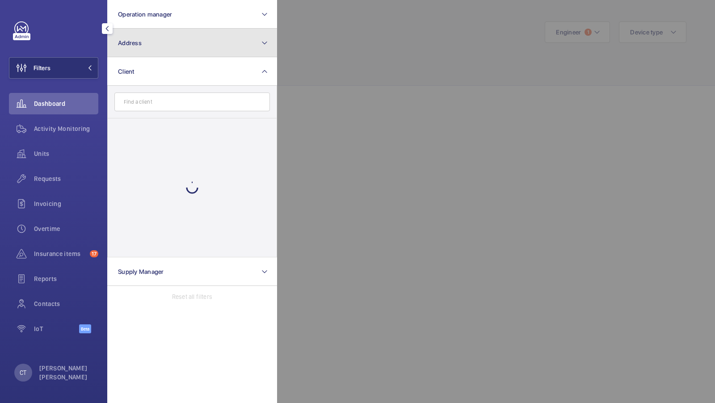
click at [173, 42] on button "Address" at bounding box center [192, 43] width 170 height 29
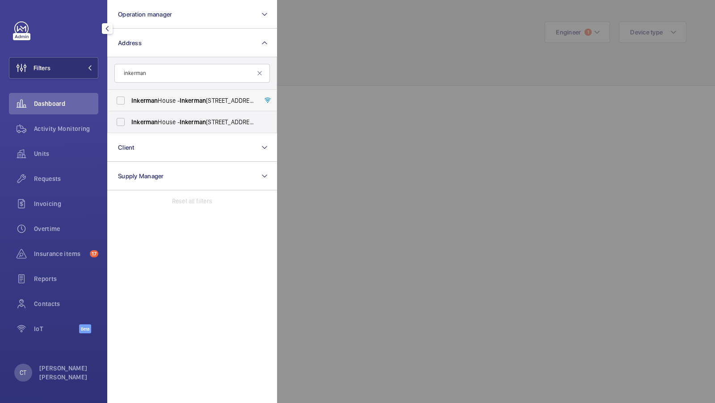
type input "inkerman"
click at [159, 102] on span "Inkerman House - [GEOGRAPHIC_DATA]" at bounding box center [192, 100] width 123 height 9
click at [130, 102] on input "Inkerman House - [GEOGRAPHIC_DATA]" at bounding box center [121, 101] width 18 height 18
checkbox input "true"
click at [146, 126] on span "Inkerman House - [GEOGRAPHIC_DATA]" at bounding box center [192, 121] width 123 height 9
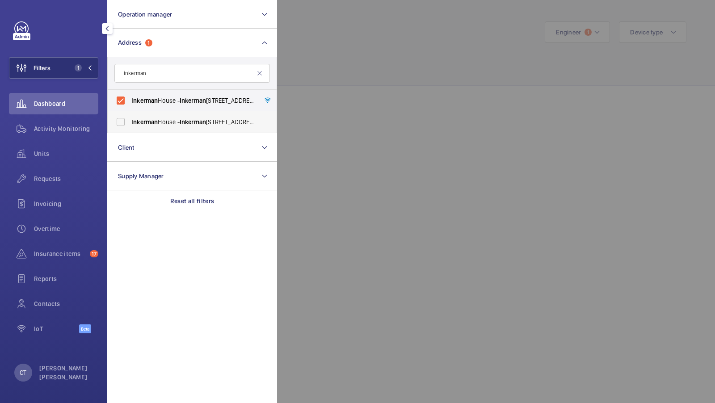
click at [130, 126] on input "Inkerman House - [GEOGRAPHIC_DATA]" at bounding box center [121, 122] width 18 height 18
checkbox input "true"
click at [92, 125] on span "Activity Monitoring" at bounding box center [66, 128] width 64 height 9
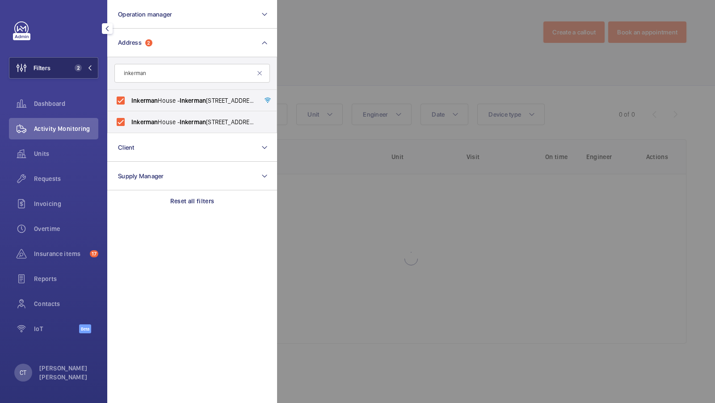
click at [88, 65] on mat-icon at bounding box center [89, 67] width 5 height 5
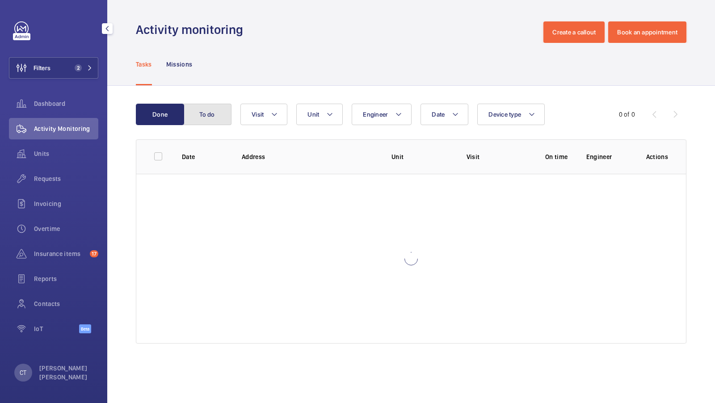
click at [209, 113] on button "To do" at bounding box center [207, 114] width 48 height 21
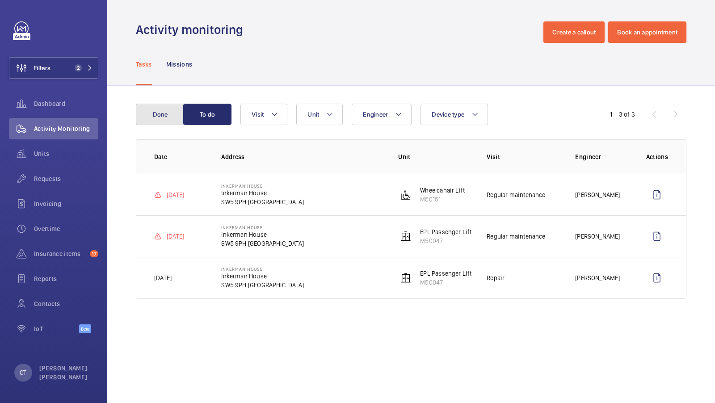
click at [136, 107] on button "Done" at bounding box center [160, 114] width 48 height 21
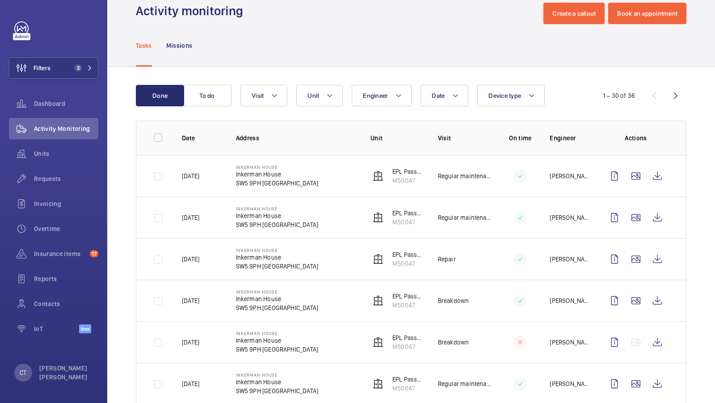
scroll to position [18, 0]
click at [199, 97] on button "To do" at bounding box center [207, 95] width 48 height 21
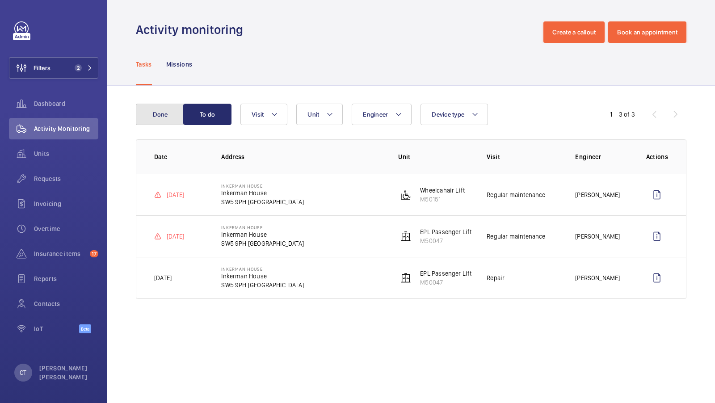
click at [162, 108] on button "Done" at bounding box center [160, 114] width 48 height 21
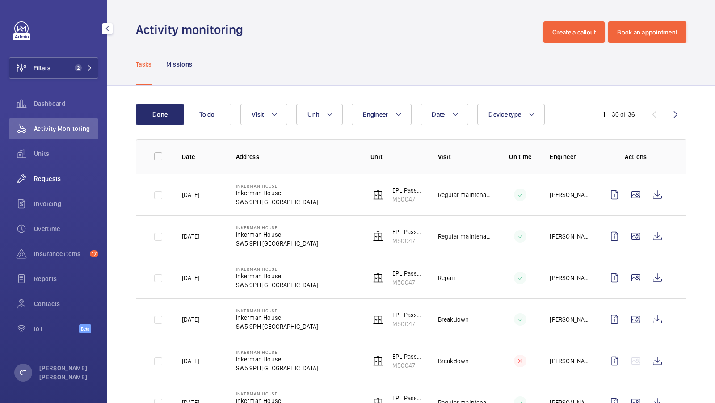
click at [43, 186] on div "Requests" at bounding box center [53, 178] width 89 height 21
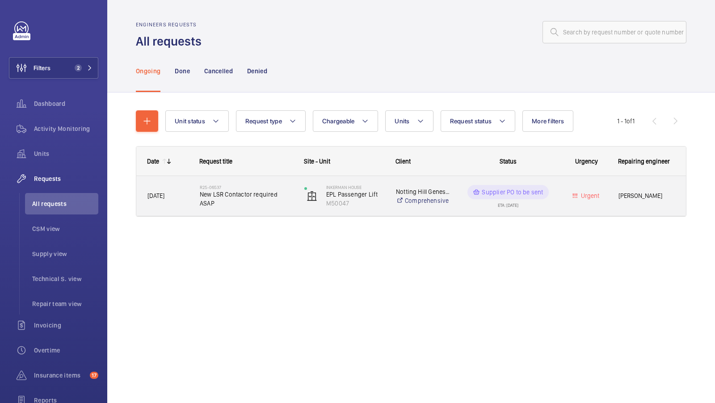
click at [229, 203] on div "R25-06537 New LSR Contactor required ASAP" at bounding box center [246, 196] width 93 height 26
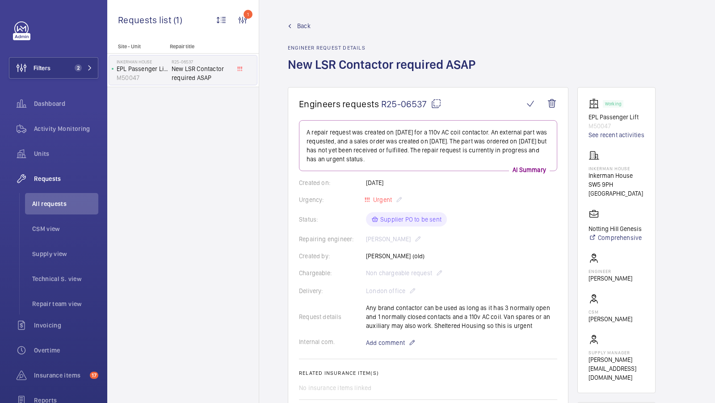
click at [298, 28] on span "Back" at bounding box center [303, 25] width 13 height 9
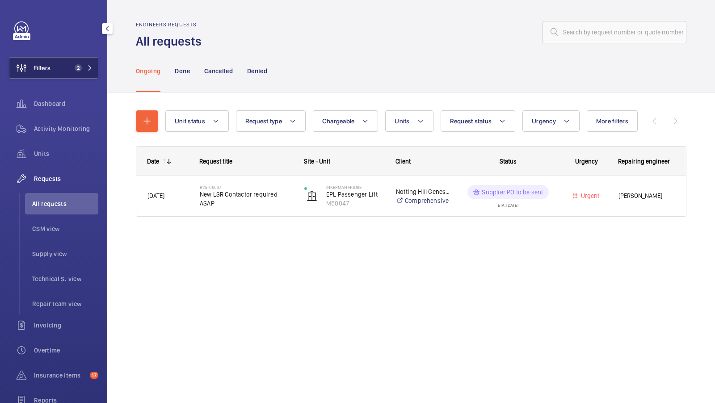
click at [95, 74] on button "Filters 2" at bounding box center [53, 67] width 89 height 21
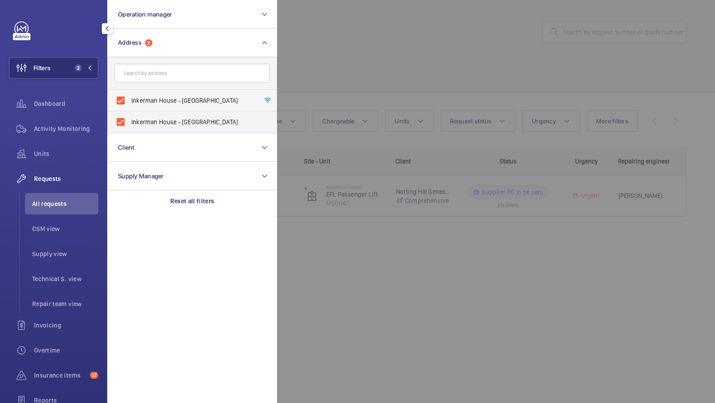
click at [219, 106] on label "Inkerman House - [GEOGRAPHIC_DATA]" at bounding box center [185, 100] width 155 height 21
click at [130, 106] on input "Inkerman House - [GEOGRAPHIC_DATA]" at bounding box center [121, 101] width 18 height 18
checkbox input "false"
click at [220, 118] on span "Inkerman House - [GEOGRAPHIC_DATA]" at bounding box center [192, 121] width 123 height 9
click at [130, 118] on input "Inkerman House - [GEOGRAPHIC_DATA]" at bounding box center [121, 122] width 18 height 18
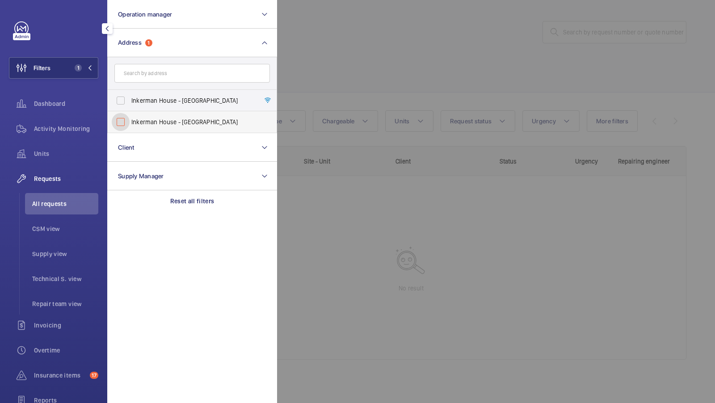
checkbox input "false"
click at [321, 73] on div at bounding box center [634, 201] width 715 height 403
